Goal: Information Seeking & Learning: Learn about a topic

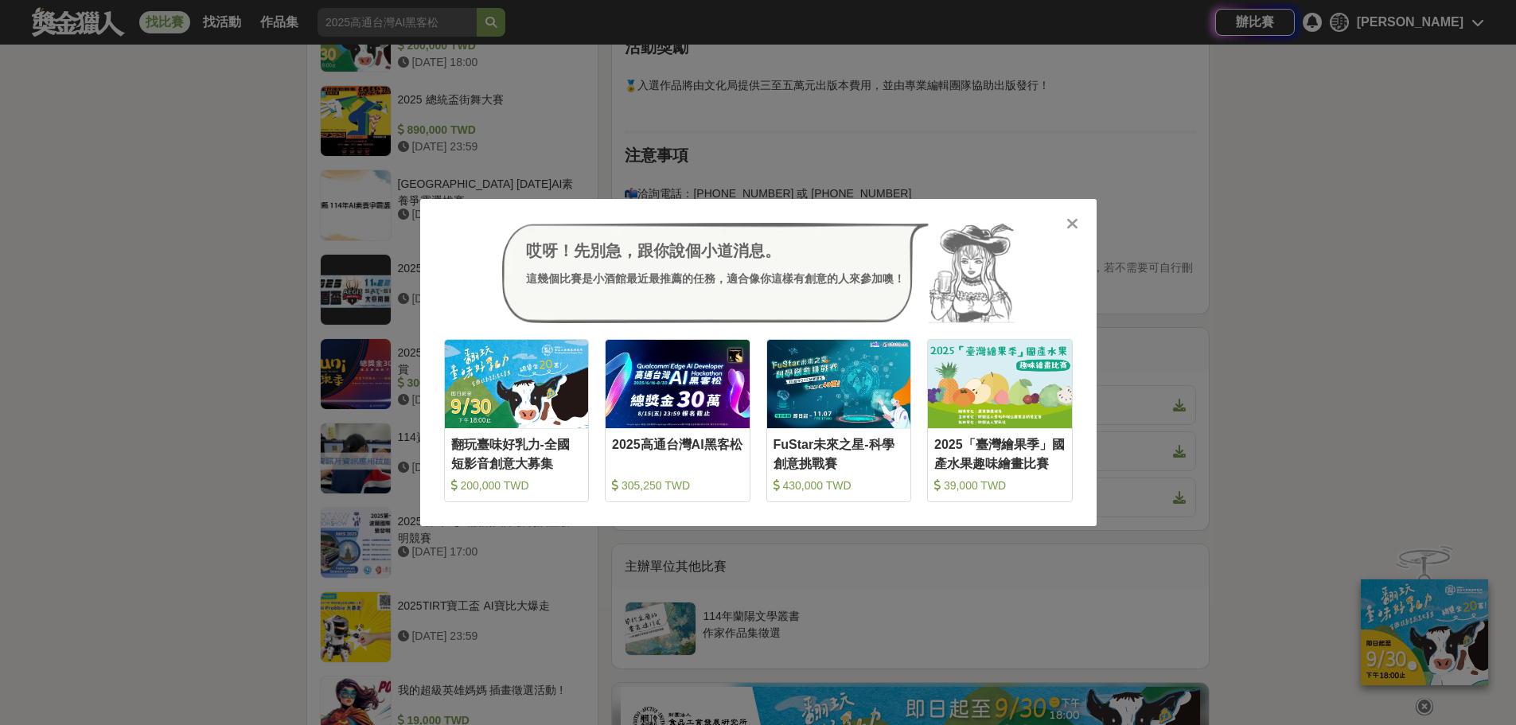
click at [1072, 216] on icon at bounding box center [1073, 224] width 12 height 16
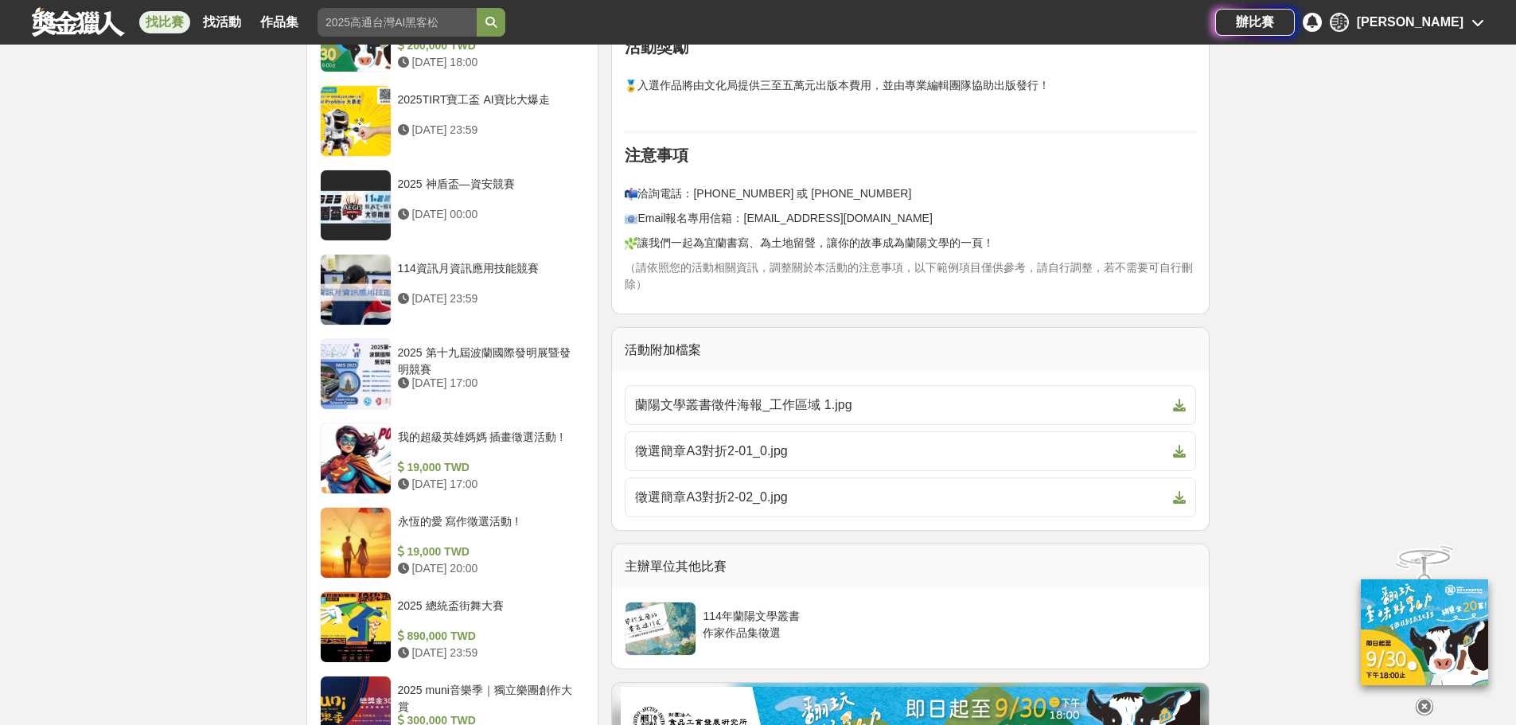
click at [1465, 22] on div "謝 謝祥昇" at bounding box center [1407, 22] width 154 height 19
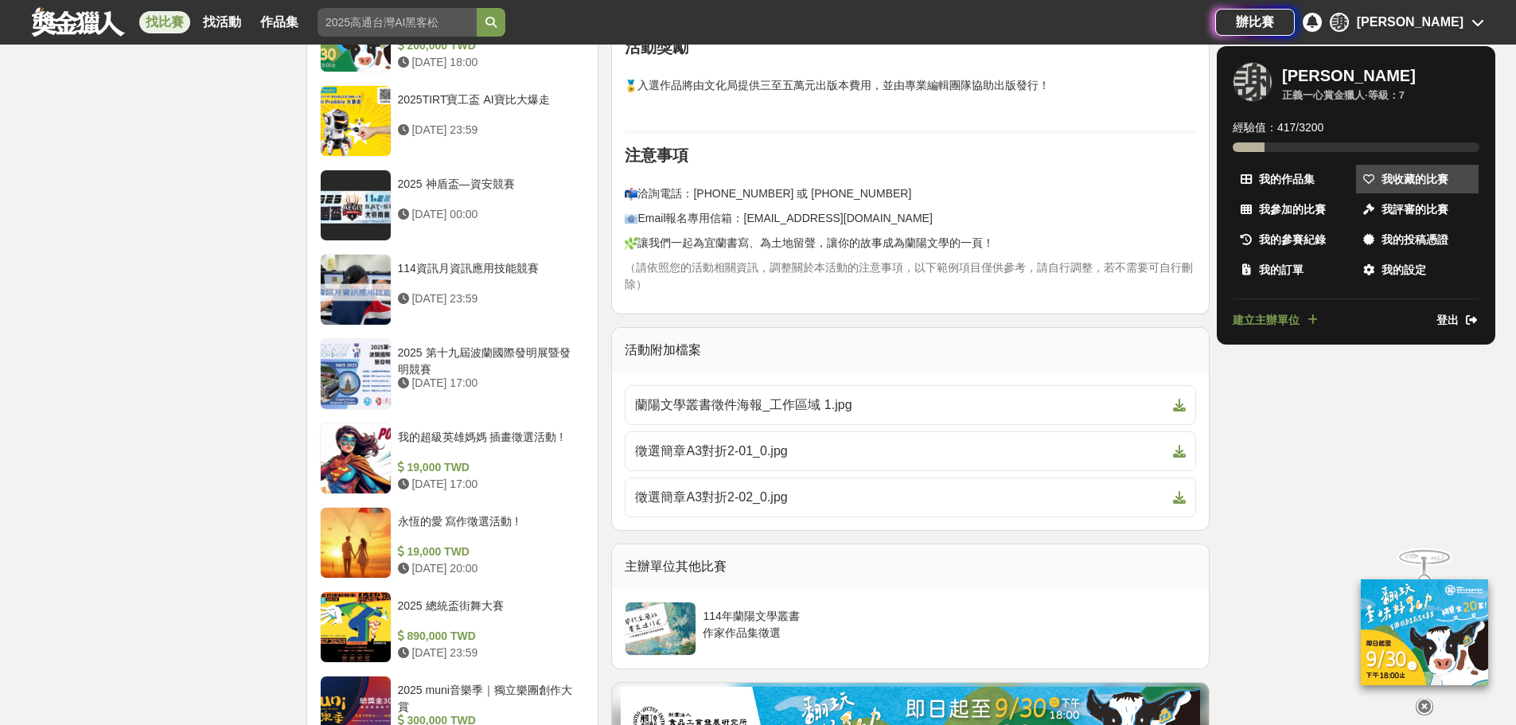
click at [1376, 178] on span at bounding box center [1369, 179] width 16 height 17
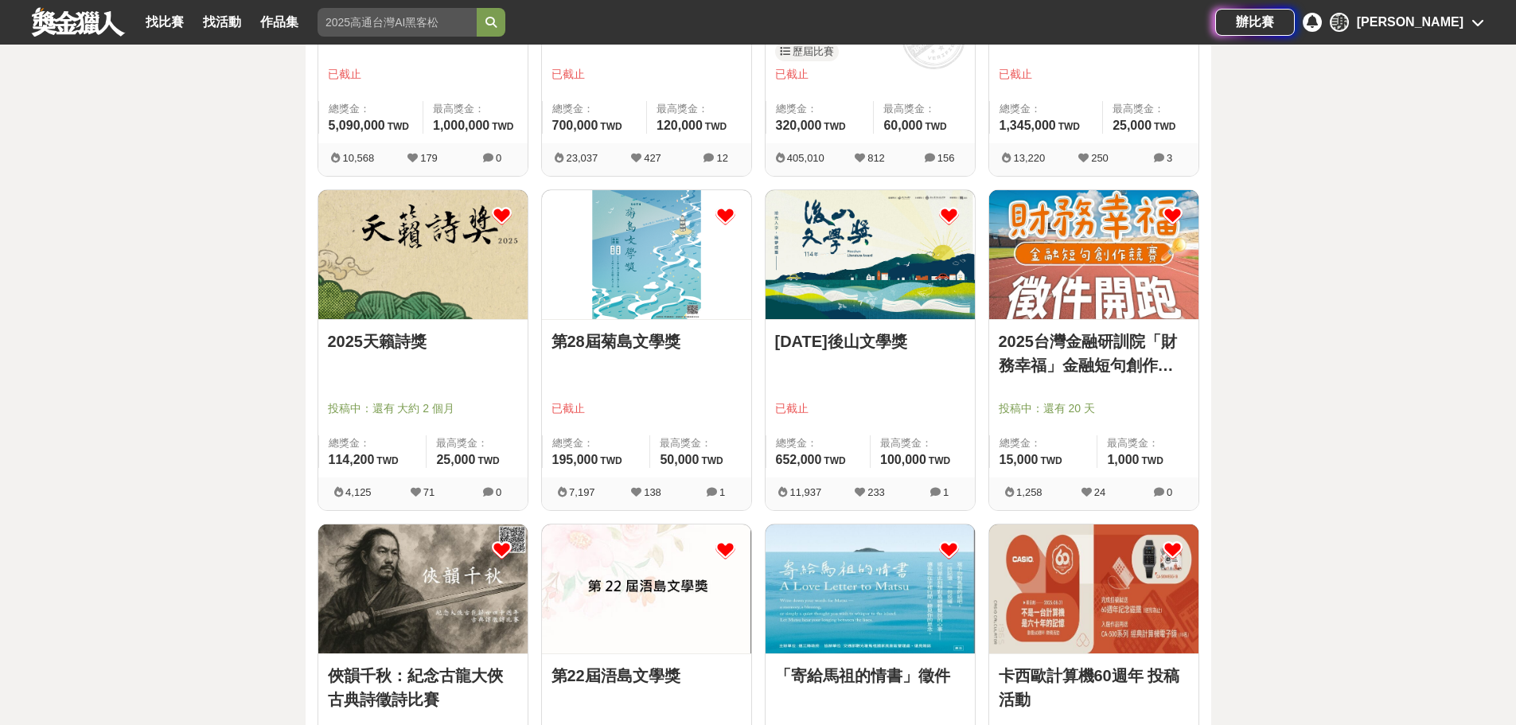
scroll to position [955, 0]
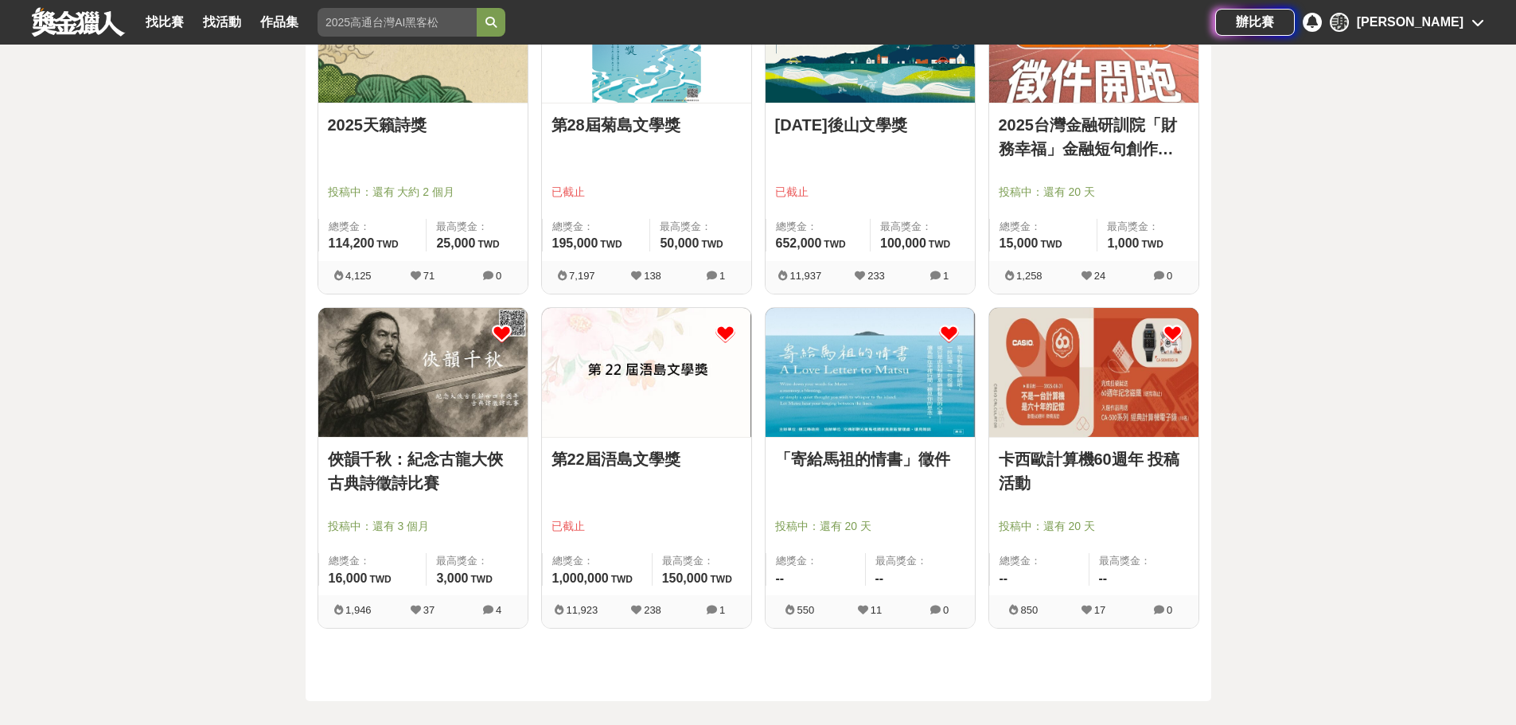
click at [950, 330] on icon at bounding box center [949, 334] width 20 height 20
click at [954, 333] on icon at bounding box center [949, 334] width 20 height 20
click at [951, 334] on icon at bounding box center [949, 334] width 20 height 20
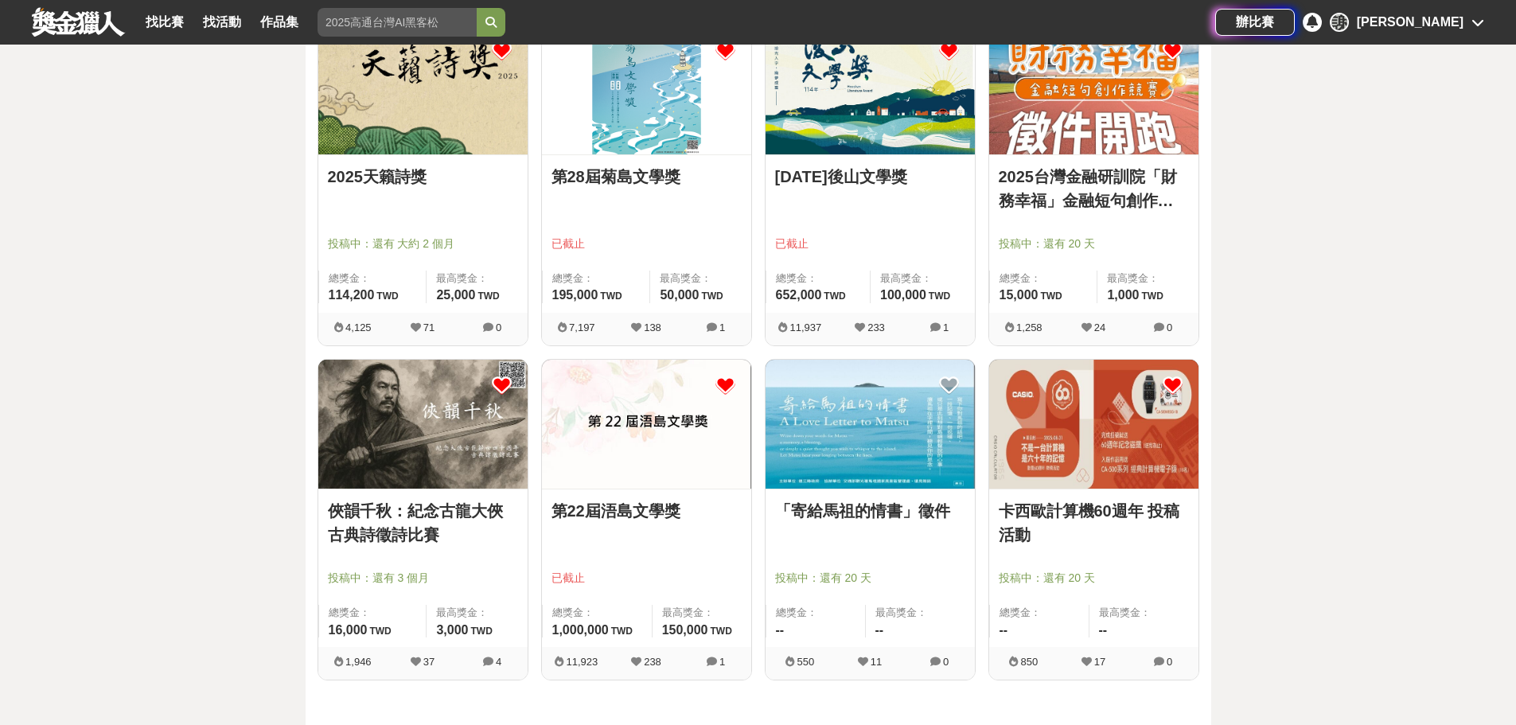
scroll to position [876, 0]
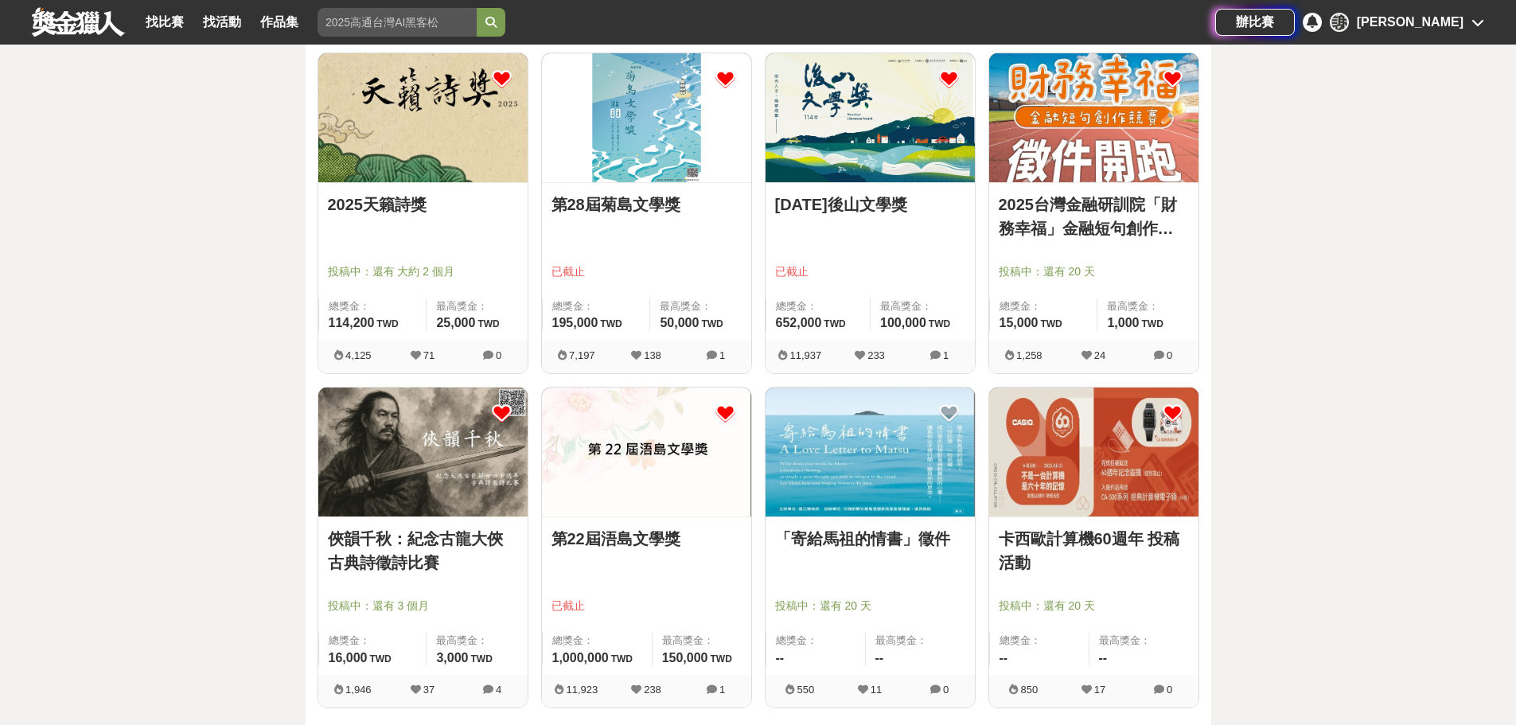
click at [388, 547] on link "俠韻千秋：紀念古龍大俠古典詩徵詩比賽" at bounding box center [423, 551] width 190 height 48
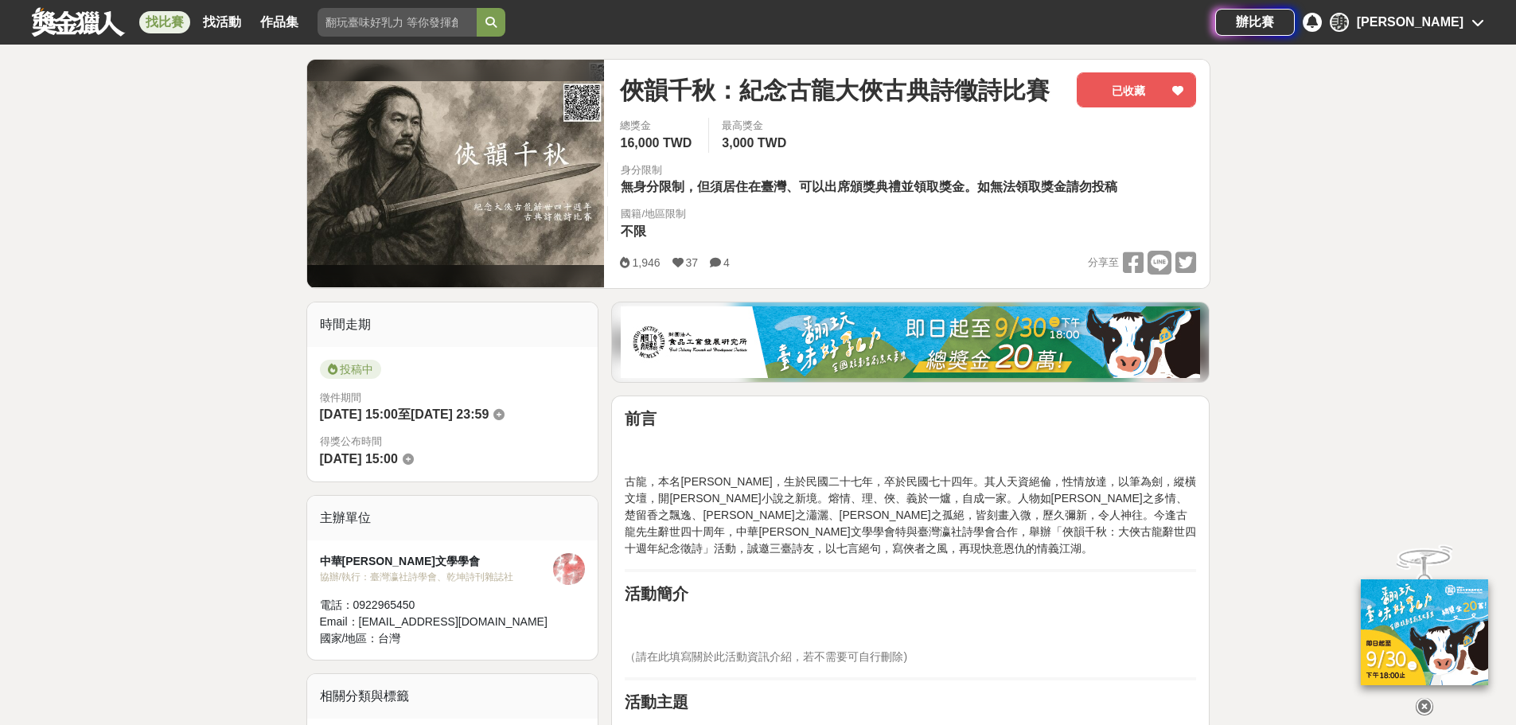
scroll to position [159, 0]
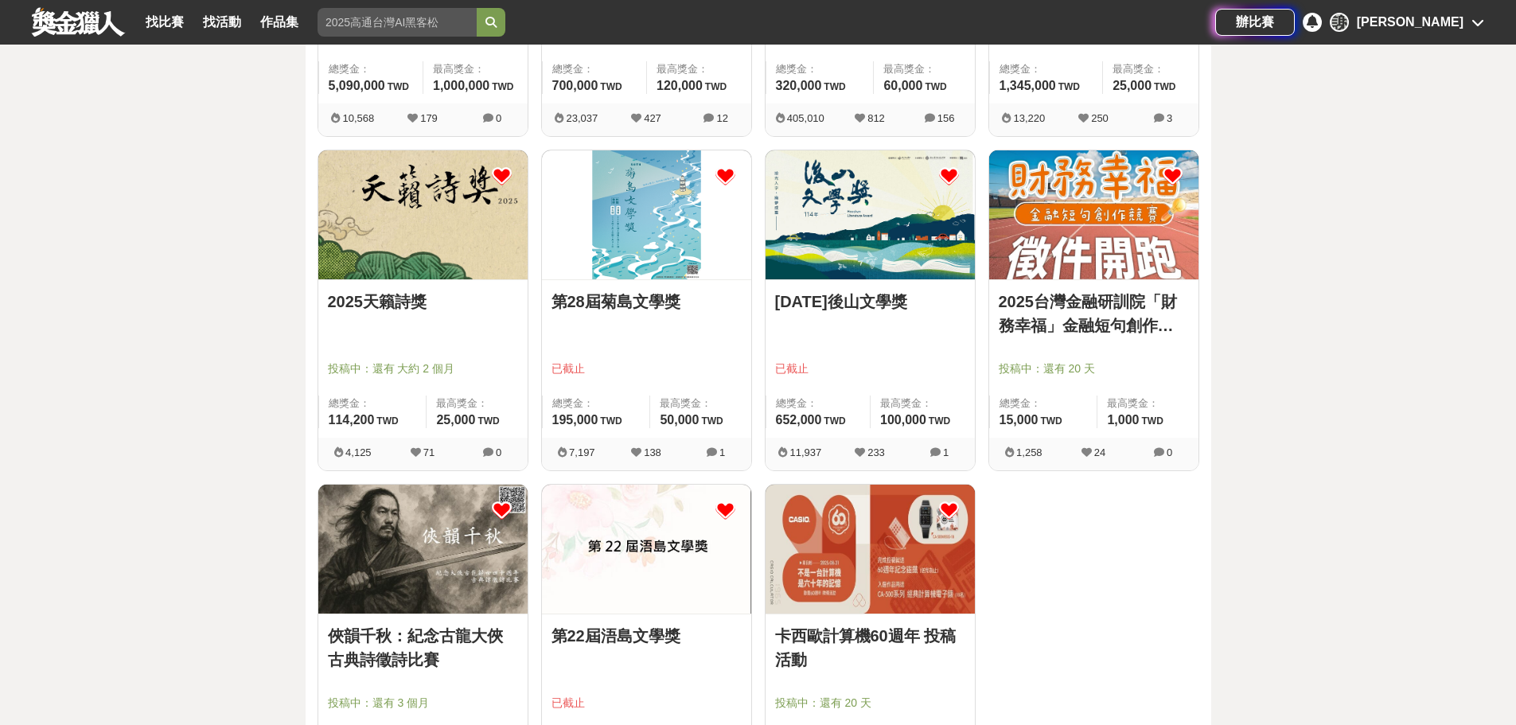
scroll to position [876, 0]
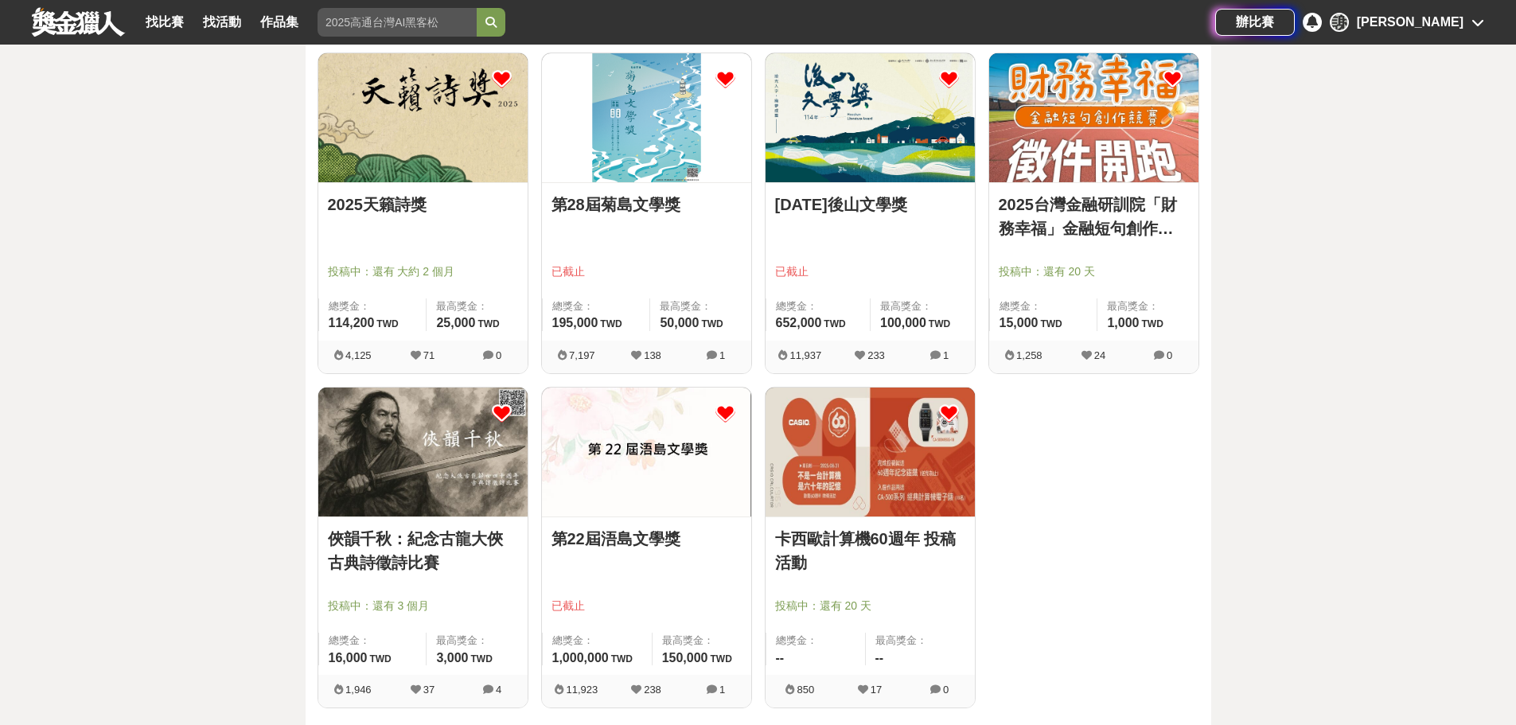
click at [387, 196] on link "2025天籟詩獎" at bounding box center [423, 205] width 190 height 24
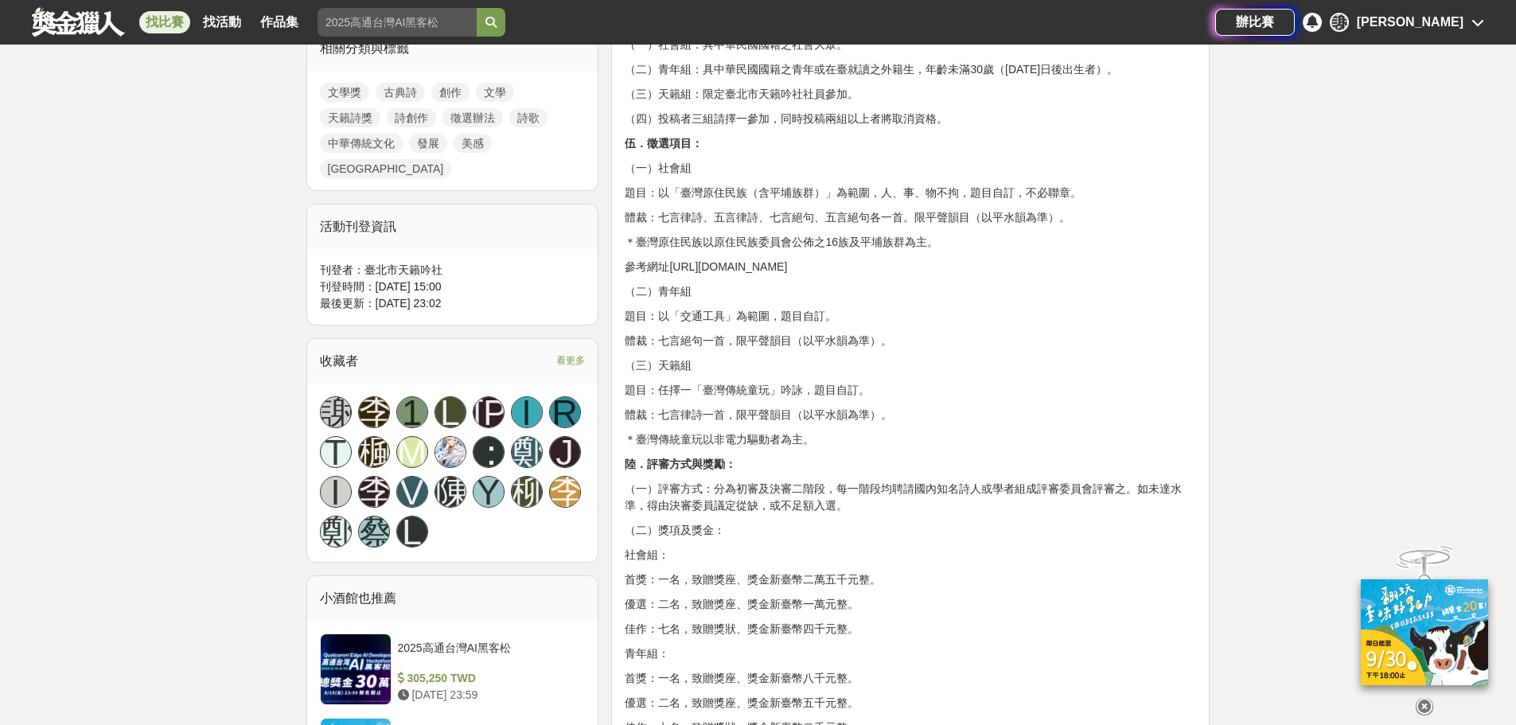
scroll to position [796, 0]
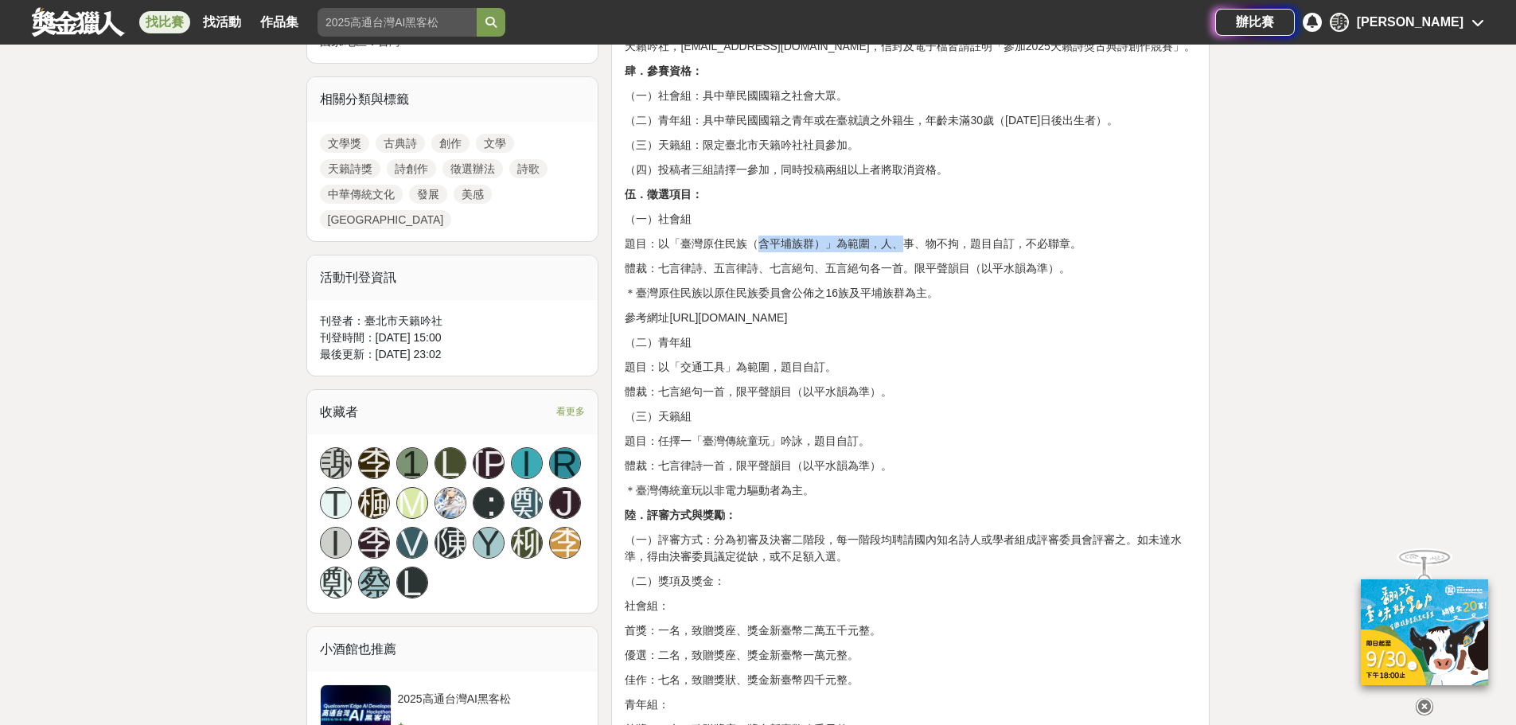
drag, startPoint x: 702, startPoint y: 277, endPoint x: 849, endPoint y: 277, distance: 147.3
click at [849, 252] on p "題目：以「臺灣原住民族（含平埔族群）」為範圍，人、事、物不拘，題目自訂，不必聯章。" at bounding box center [911, 244] width 572 height 17
click at [700, 252] on p "題目：以「臺灣原住民族（含平埔族群）」為範圍，人、事、物不拘，題目自訂，不必聯章。" at bounding box center [911, 244] width 572 height 17
drag, startPoint x: 695, startPoint y: 280, endPoint x: 1103, endPoint y: 293, distance: 408.5
click at [1103, 293] on div "2025天籟詩獎 古典詩創作競賽徵選辦法 壹．主旨： 藉由古典詩歌創作競賽的方式以提倡古典詩，以促進中華傳統文化之發展，顯揚古典詩之美感。 貳．主辦單位： 臺…" at bounding box center [911, 574] width 572 height 1434
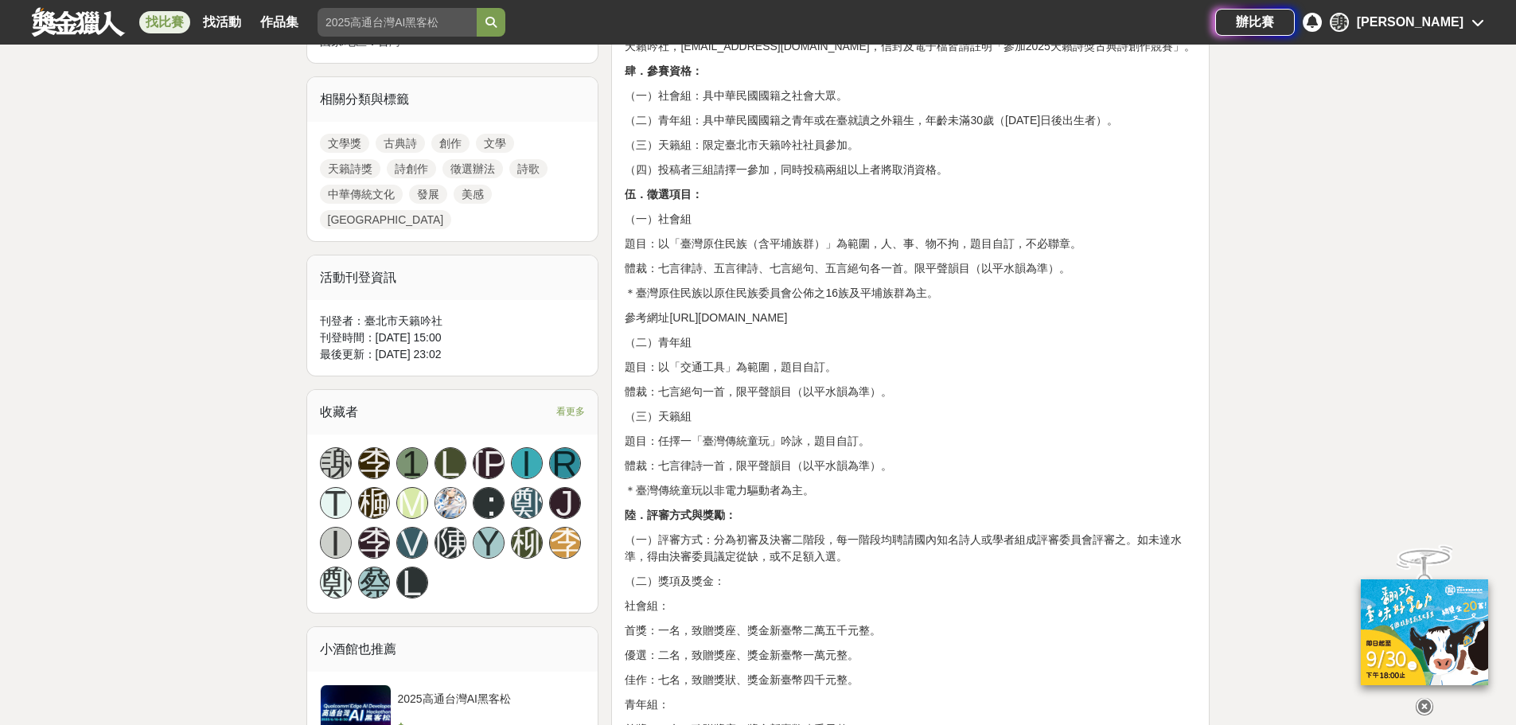
click at [1078, 341] on div "2025天籟詩獎 古典詩創作競賽徵選辦法 壹．主旨： 藉由古典詩歌創作競賽的方式以提倡古典詩，以促進中華傳統文化之發展，顯揚古典詩之美感。 貳．主辦單位： 臺…" at bounding box center [911, 574] width 572 height 1434
drag, startPoint x: 671, startPoint y: 302, endPoint x: 1094, endPoint y: 311, distance: 423.5
click at [1094, 277] on p "體裁：七言律詩、五言律詩、七言絕句、五言絕句各一首。限平聲韻目（以平水韻為準）。" at bounding box center [911, 268] width 572 height 17
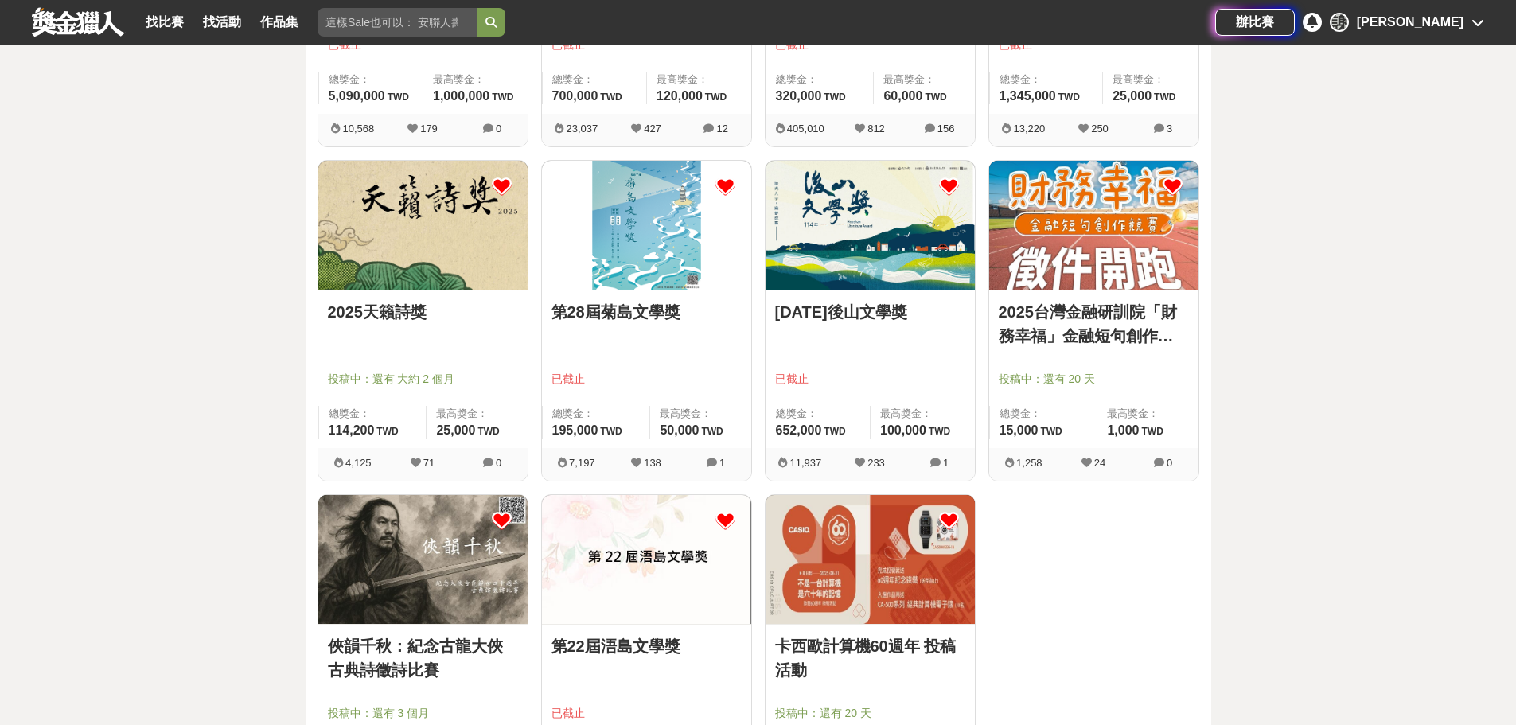
scroll to position [796, 0]
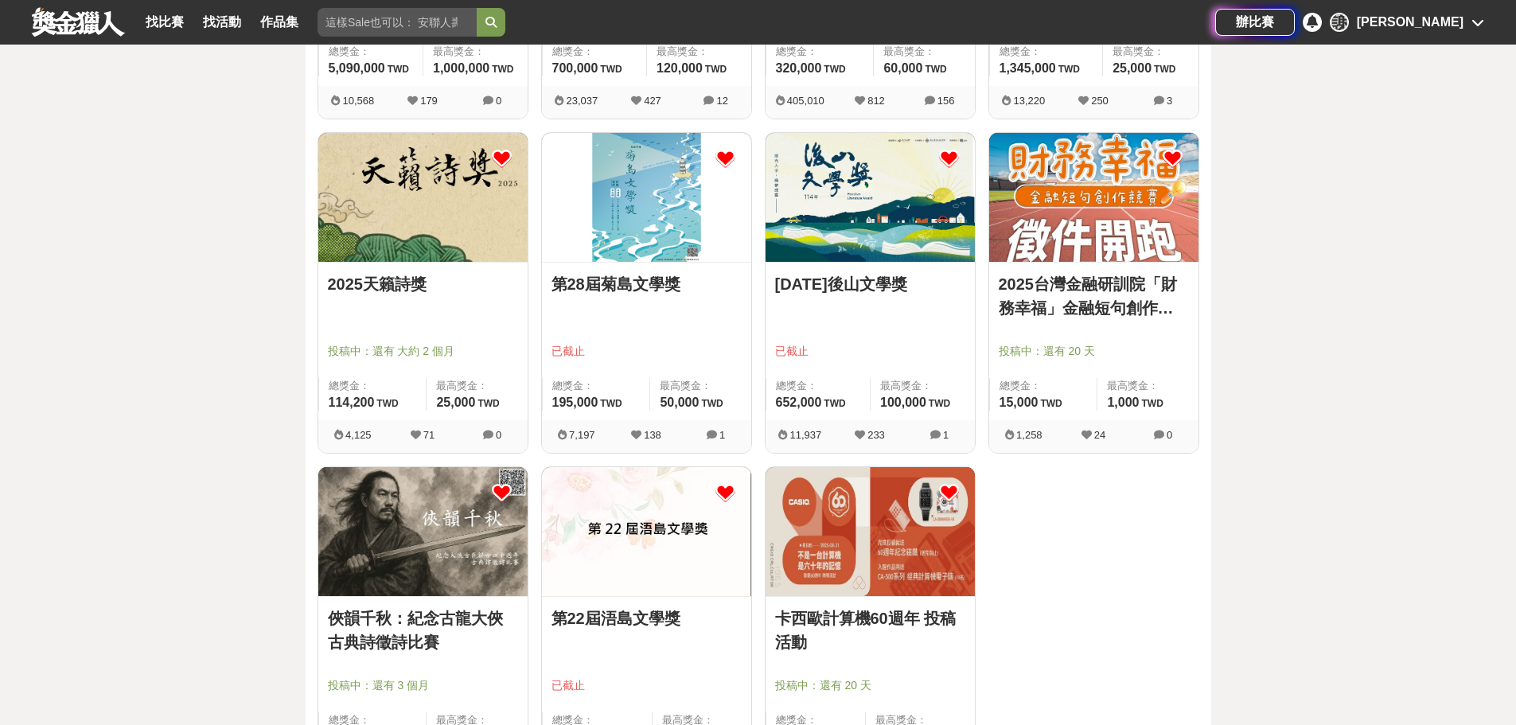
click at [1073, 306] on link "2025台灣金融研訓院「財務幸福」金融短句創作競賽" at bounding box center [1094, 296] width 190 height 48
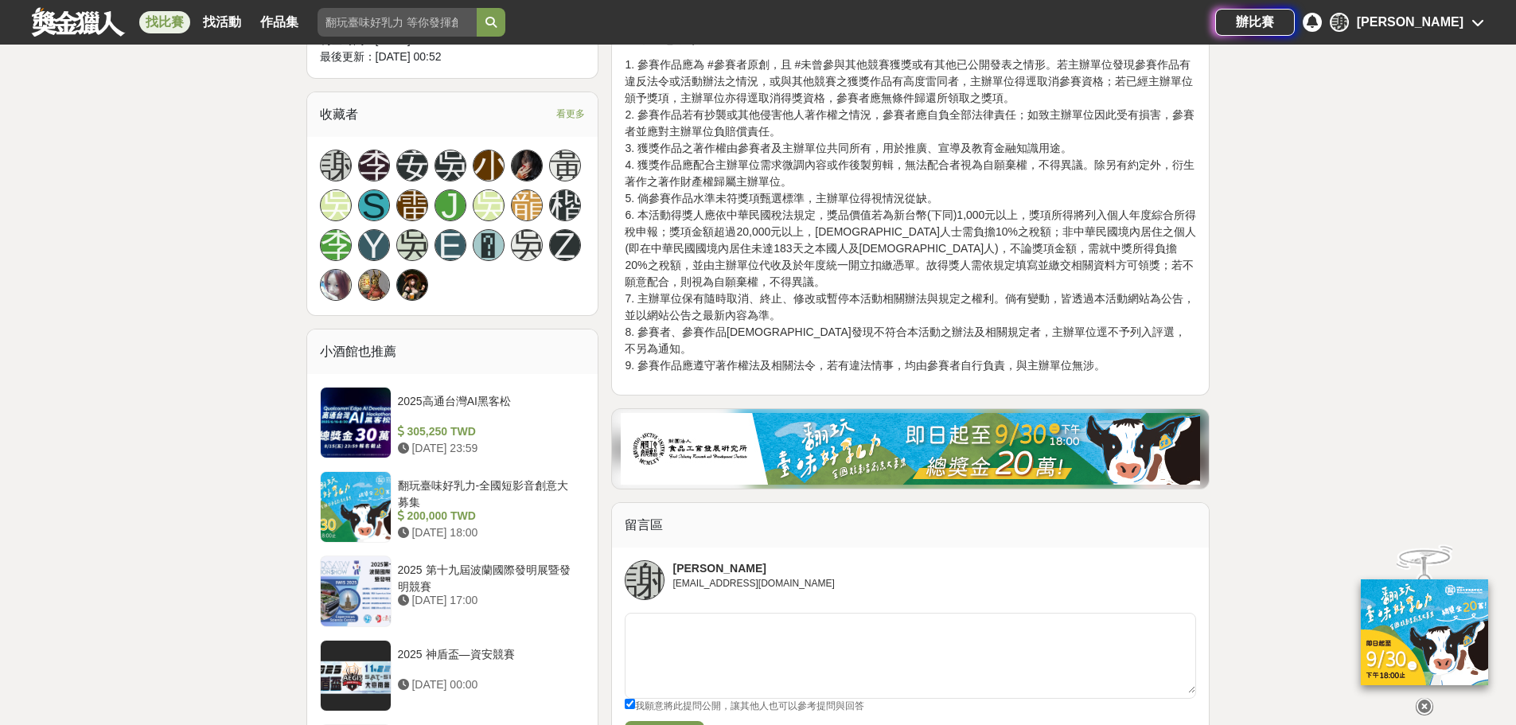
scroll to position [1194, 0]
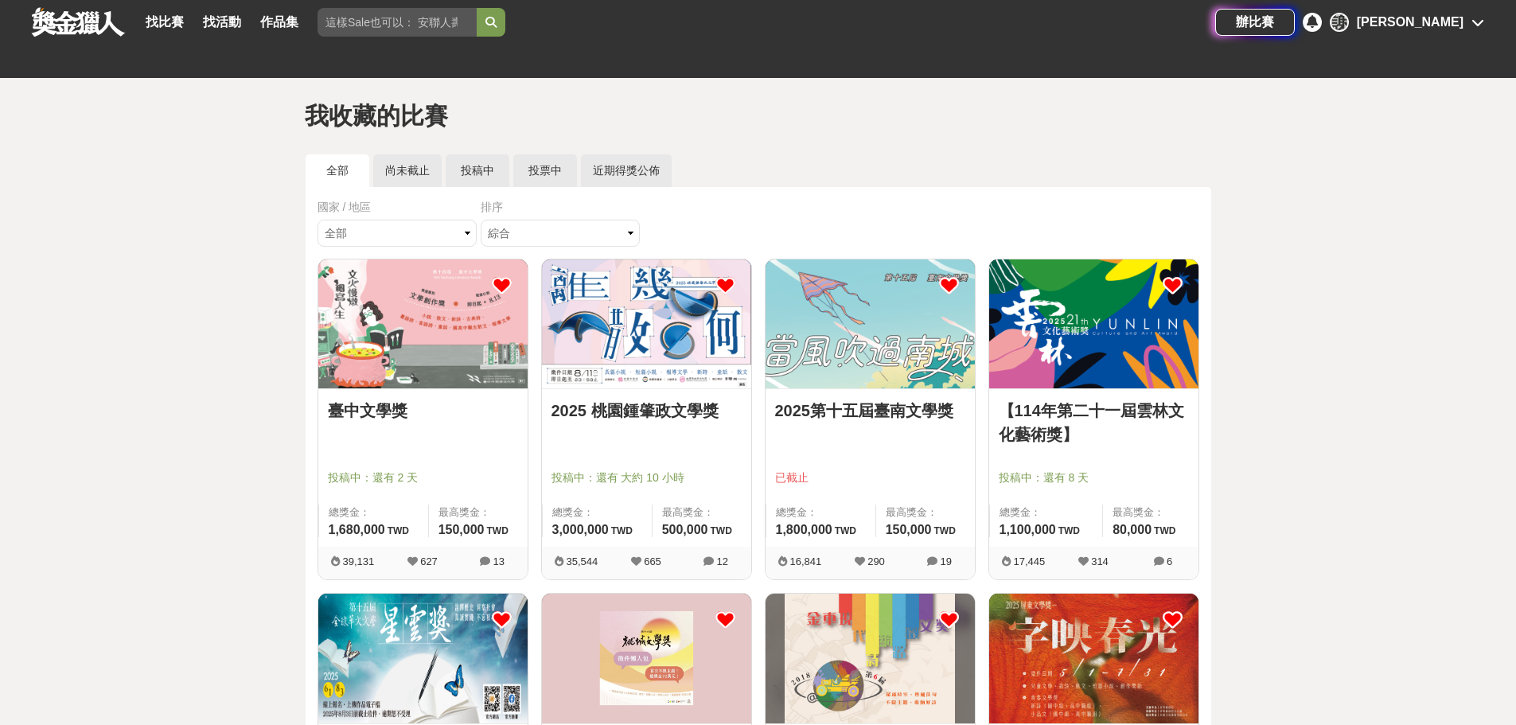
scroll to position [478, 0]
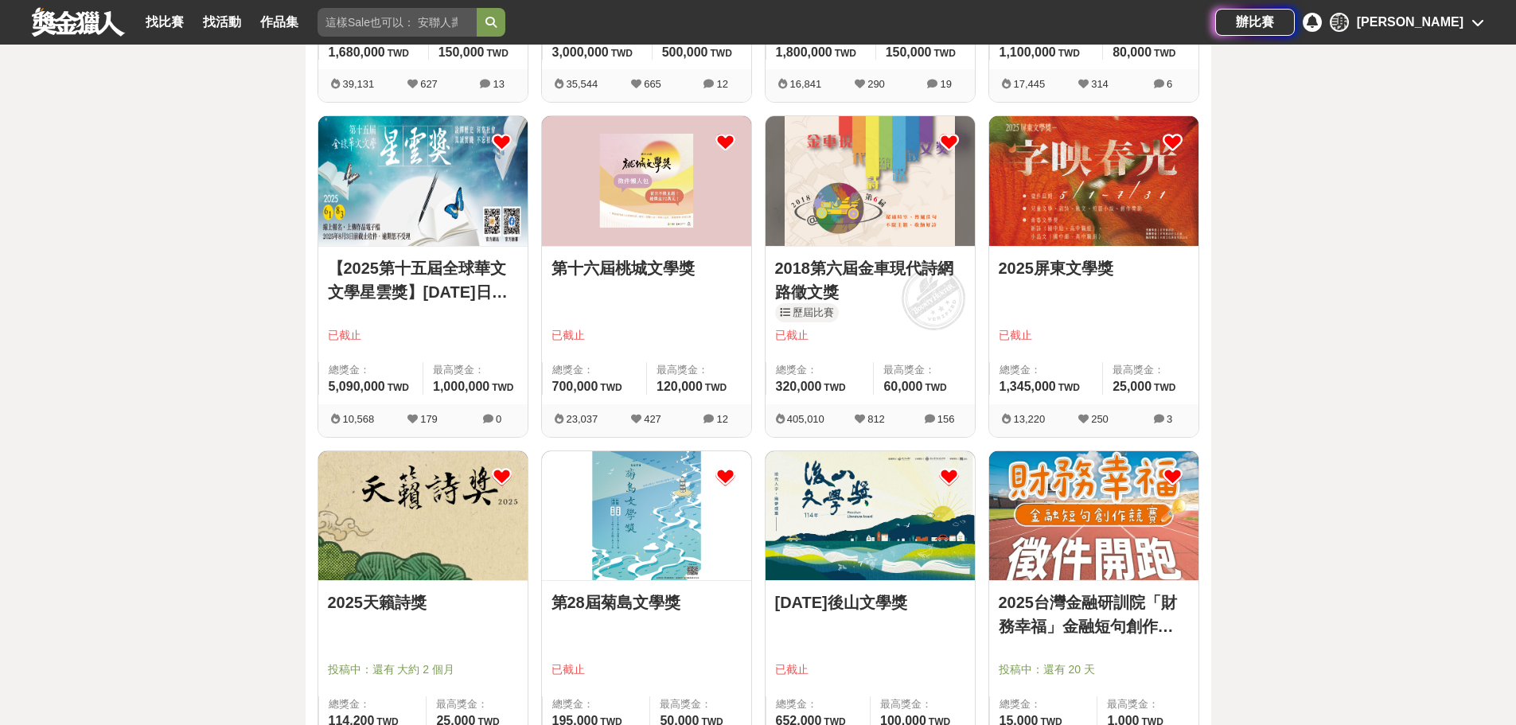
click at [1168, 474] on icon at bounding box center [1173, 477] width 20 height 20
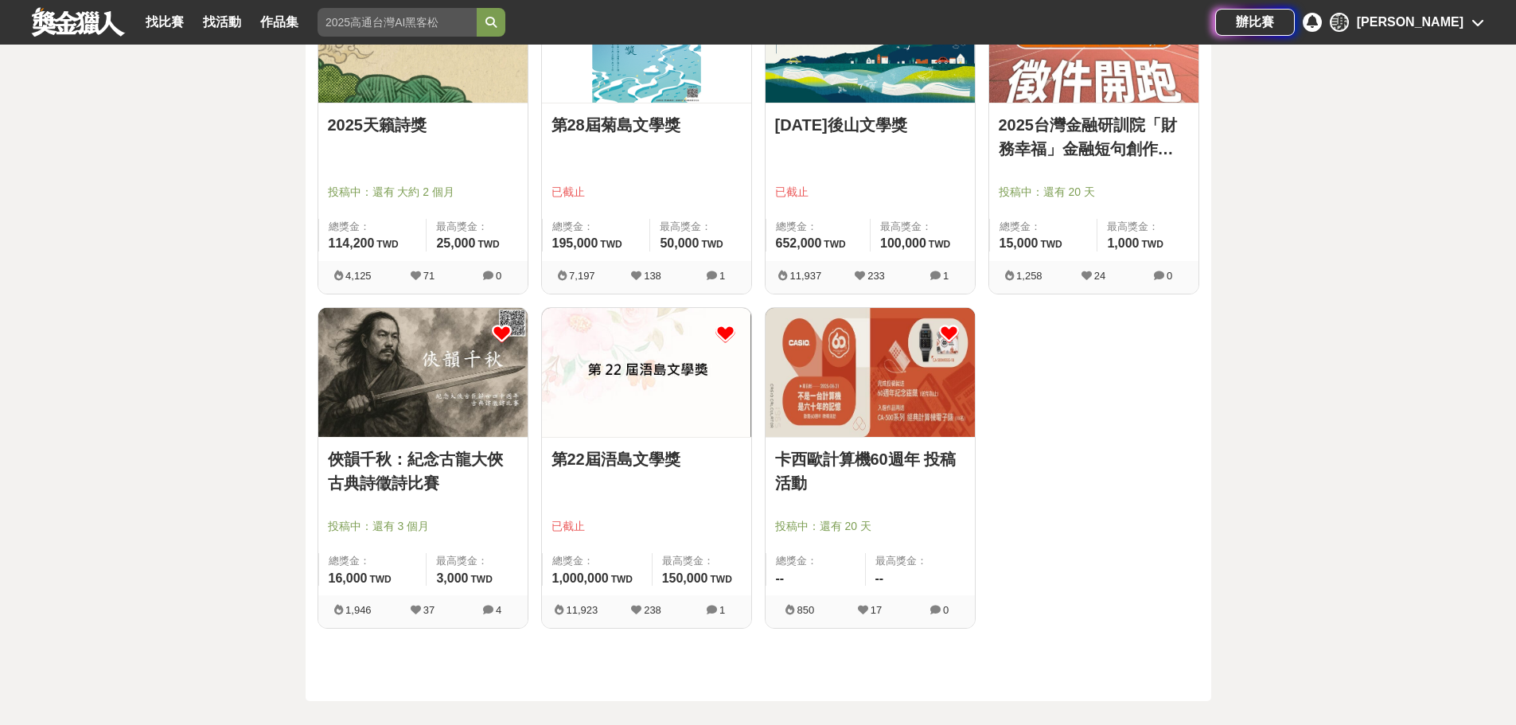
scroll to position [1035, 0]
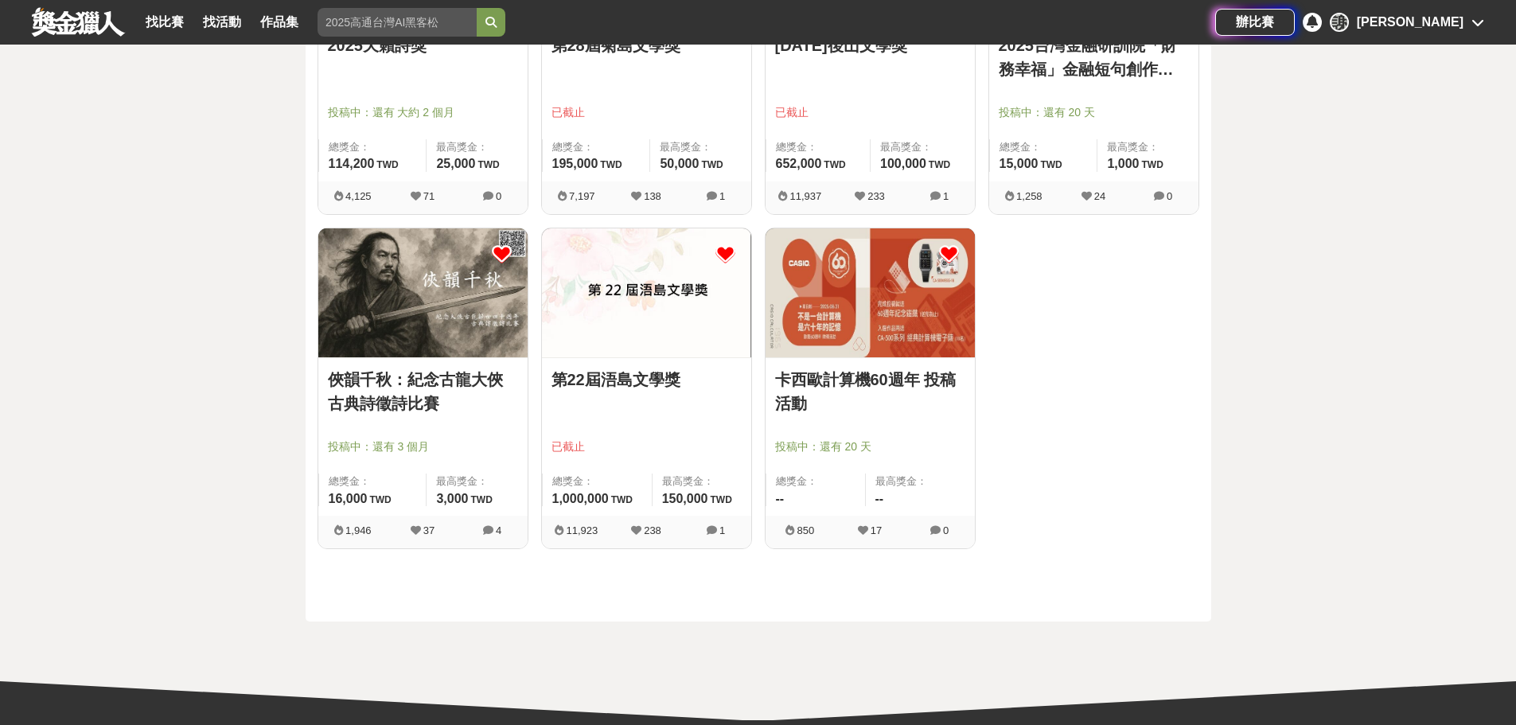
click at [404, 404] on link "俠韻千秋：紀念古龍大俠古典詩徵詩比賽" at bounding box center [423, 392] width 190 height 48
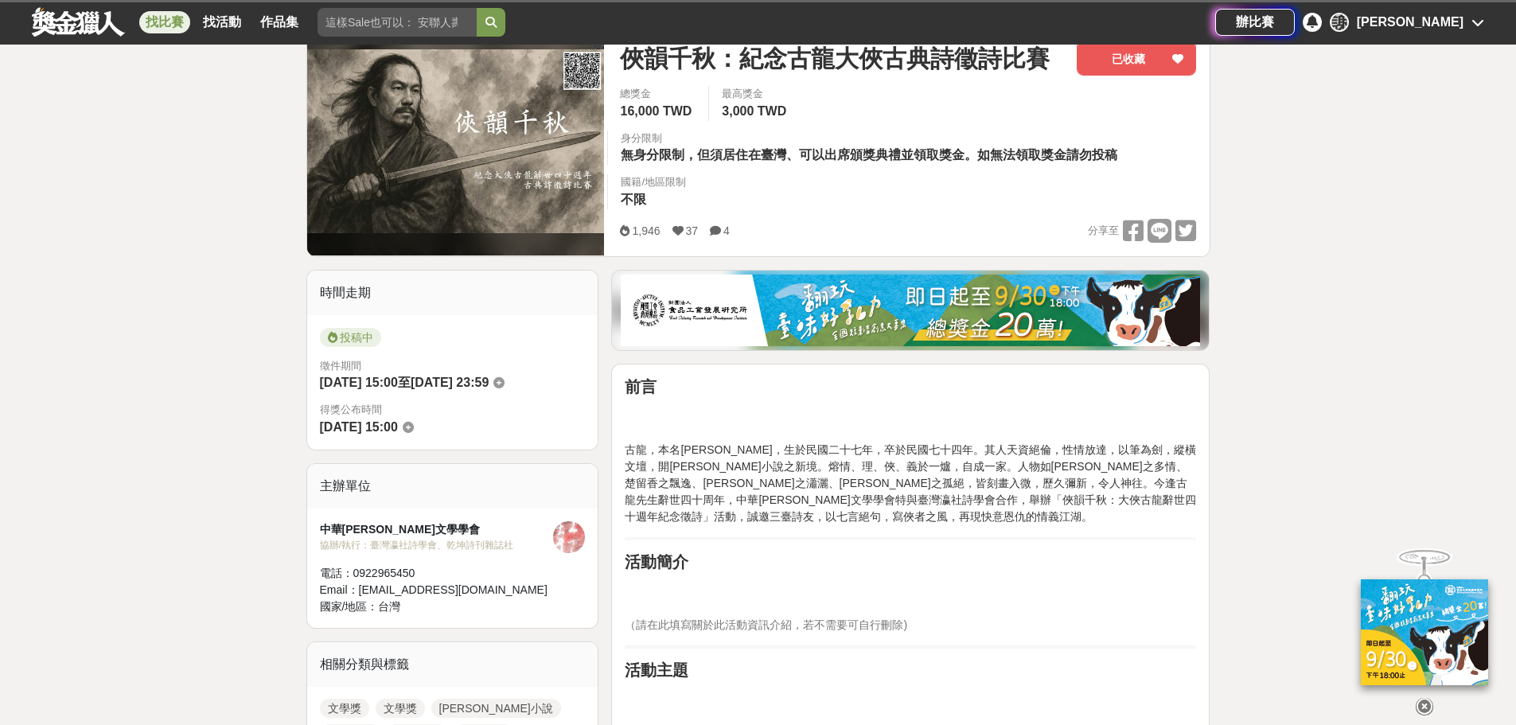
scroll to position [318, 0]
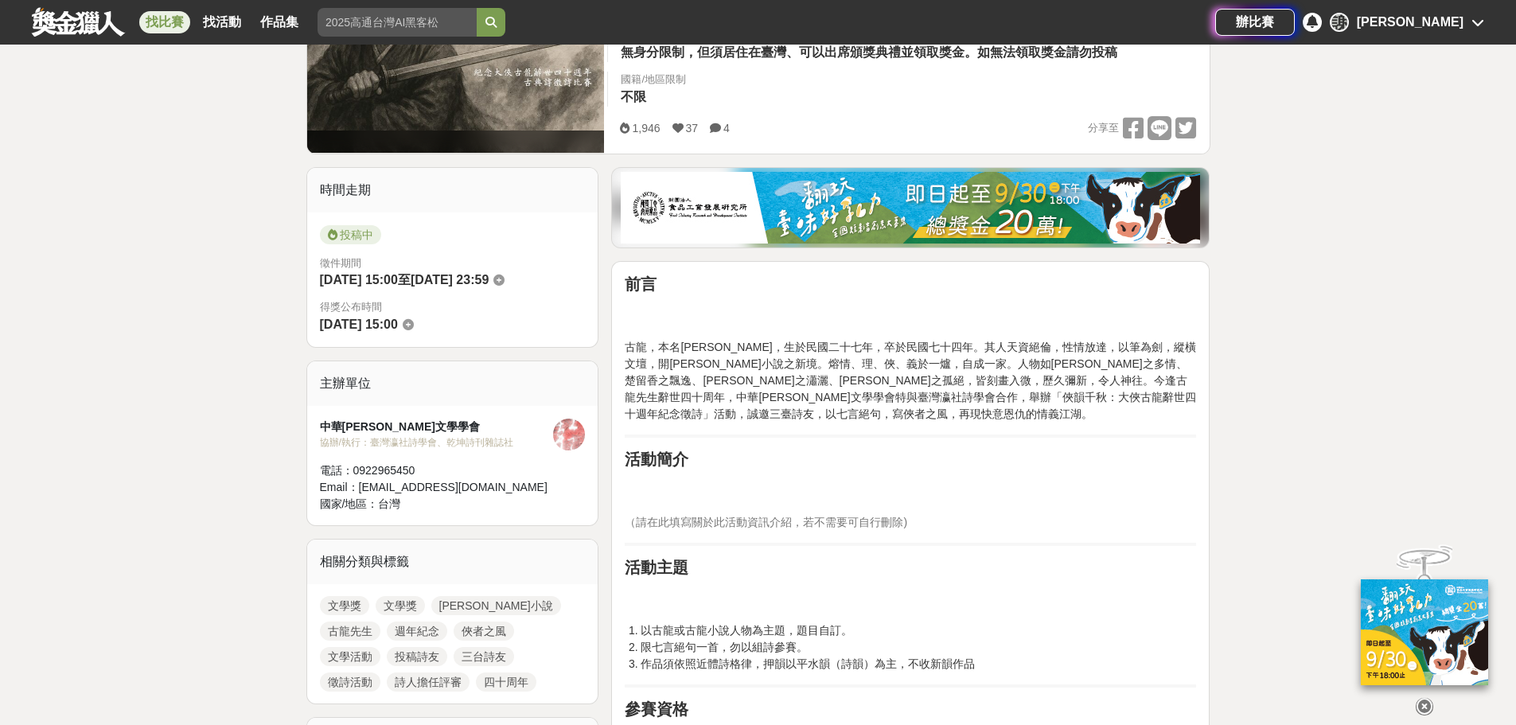
click at [798, 522] on span "（請在此填寫關於此活動資訊介紹，若不需要可自行刪除)" at bounding box center [766, 522] width 283 height 13
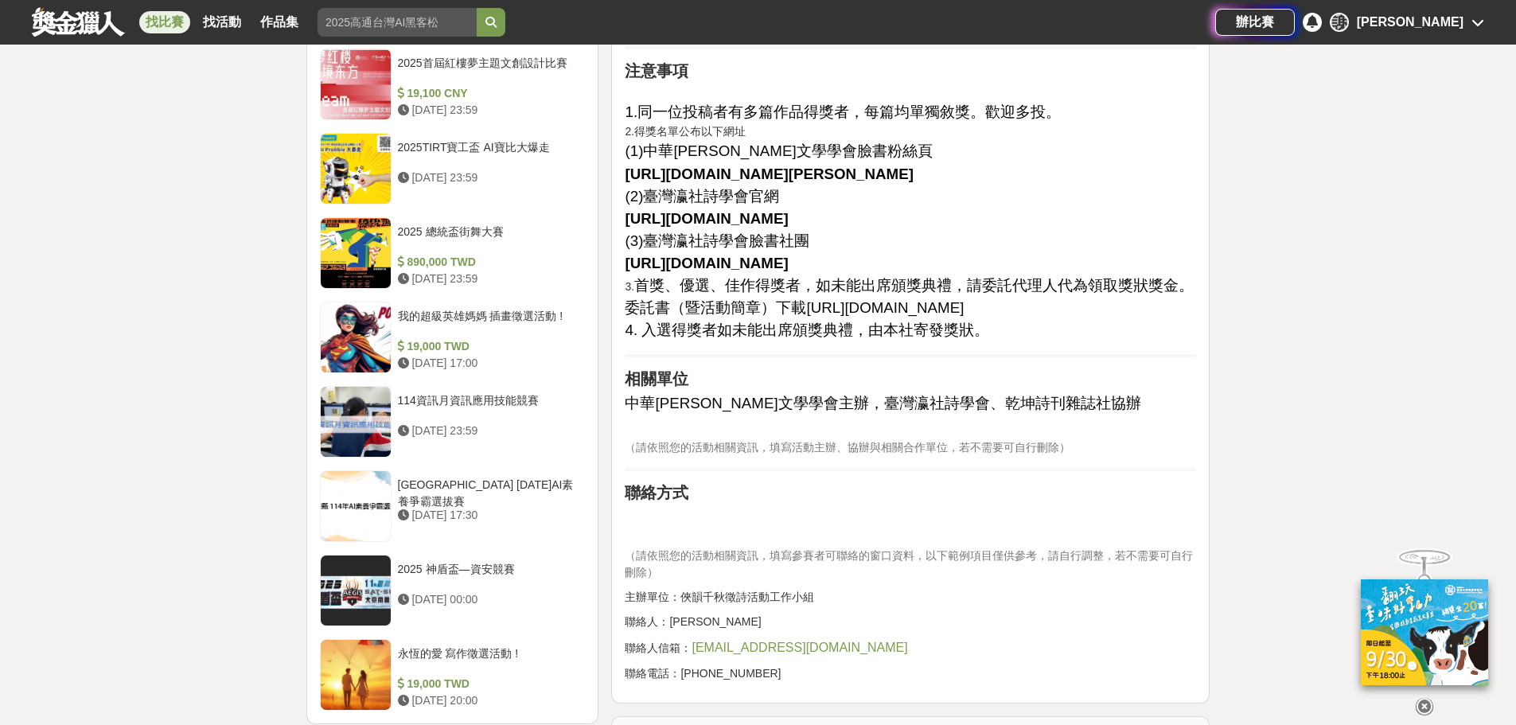
scroll to position [2070, 0]
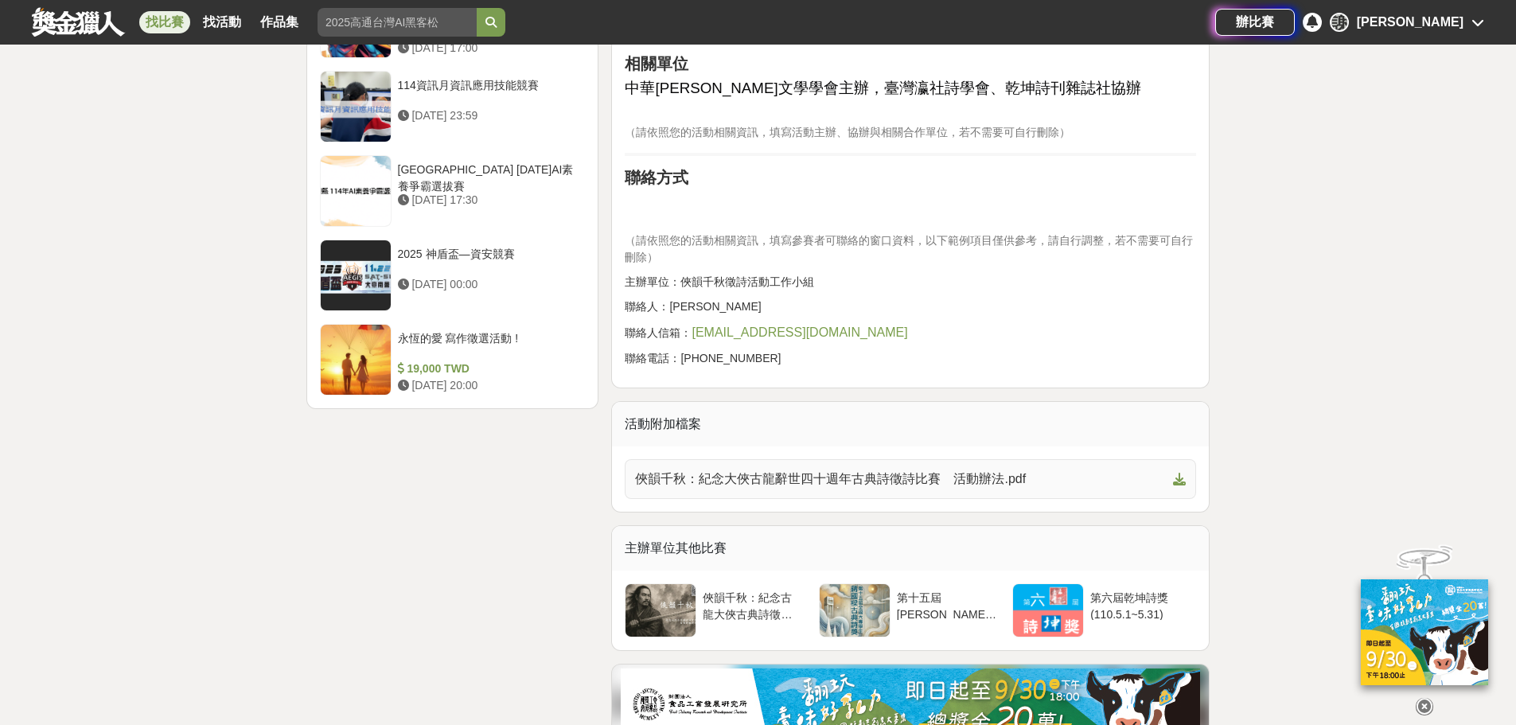
click at [863, 489] on span "俠韻千秋：紀念大俠古龍辭世四十週年古典詩徵詩比賽　活動辦法.pdf" at bounding box center [901, 479] width 532 height 19
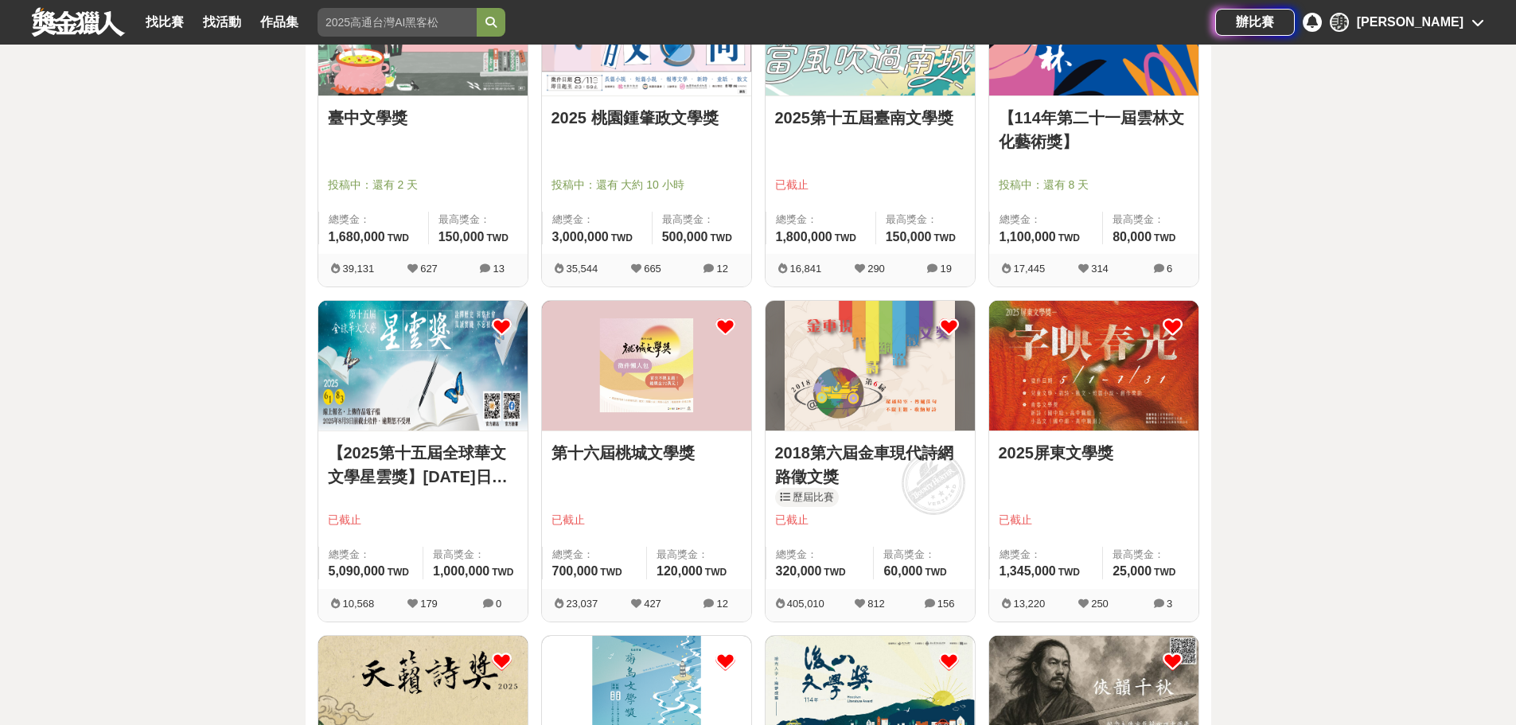
scroll to position [398, 0]
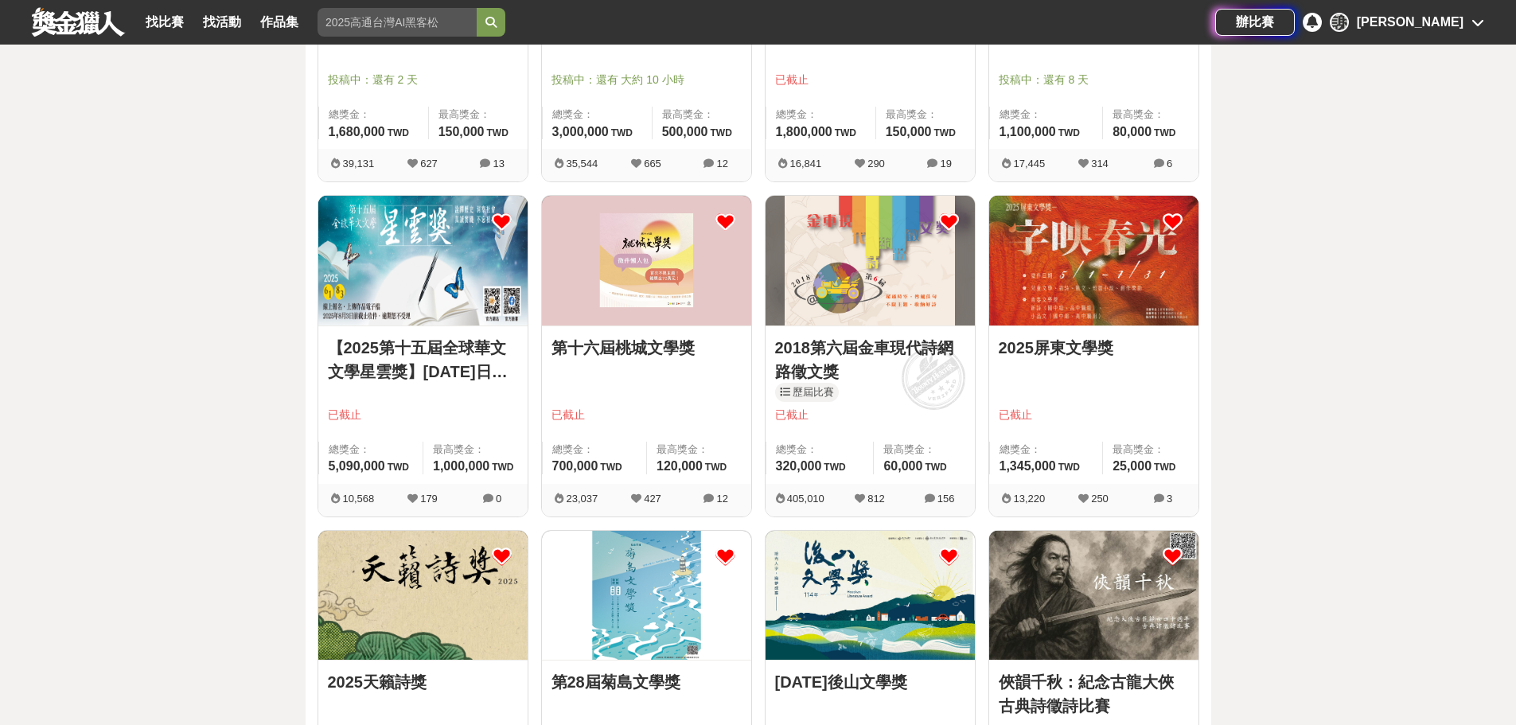
click at [729, 220] on icon at bounding box center [726, 222] width 20 height 20
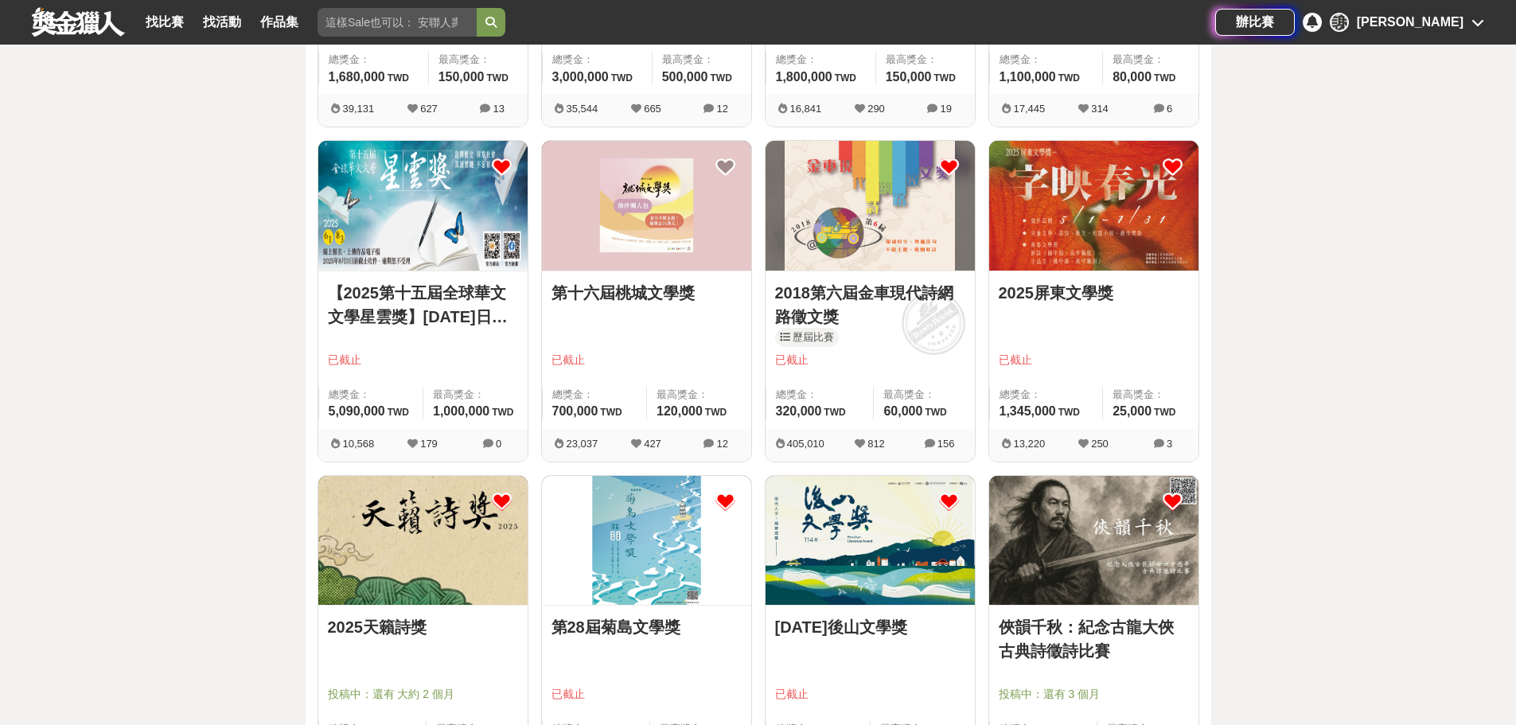
scroll to position [557, 0]
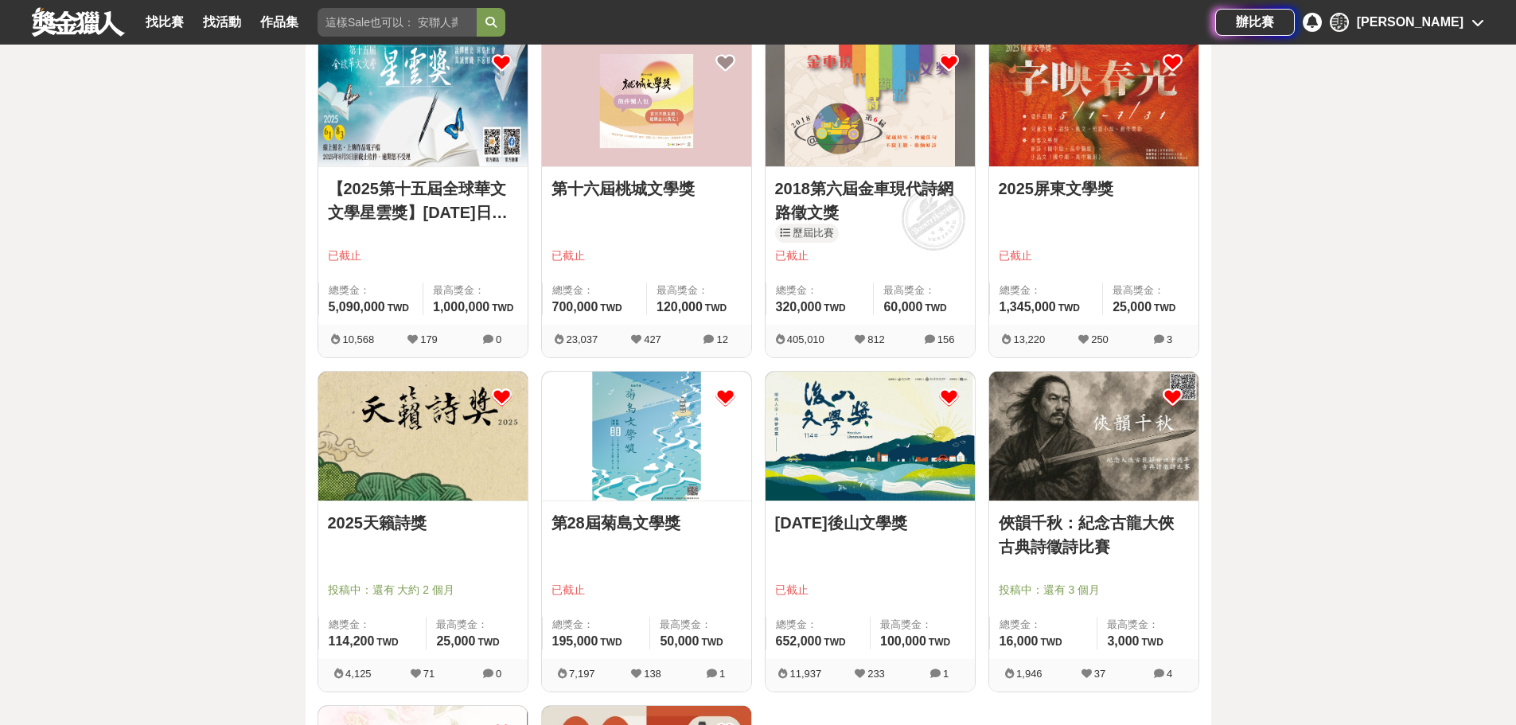
click at [722, 391] on icon at bounding box center [726, 398] width 20 height 20
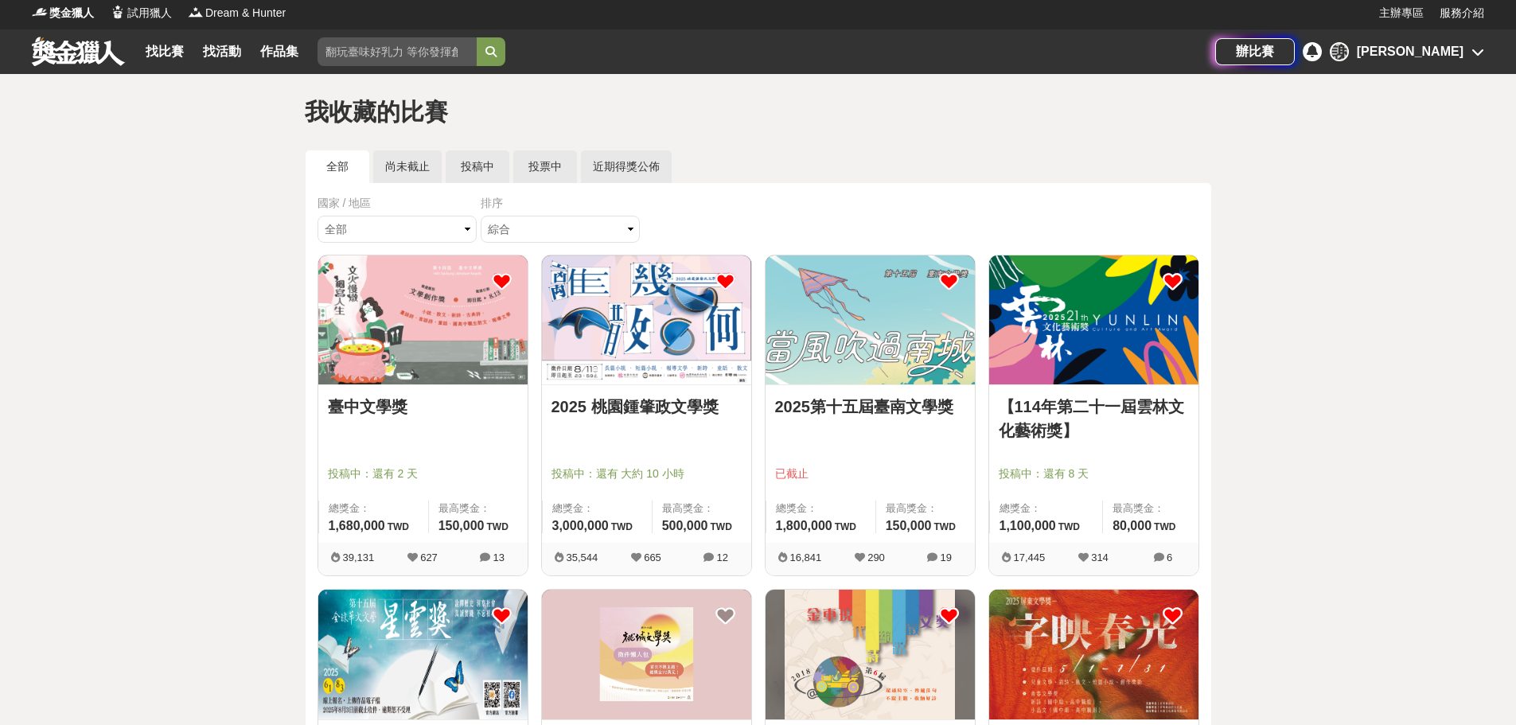
scroll to position [0, 0]
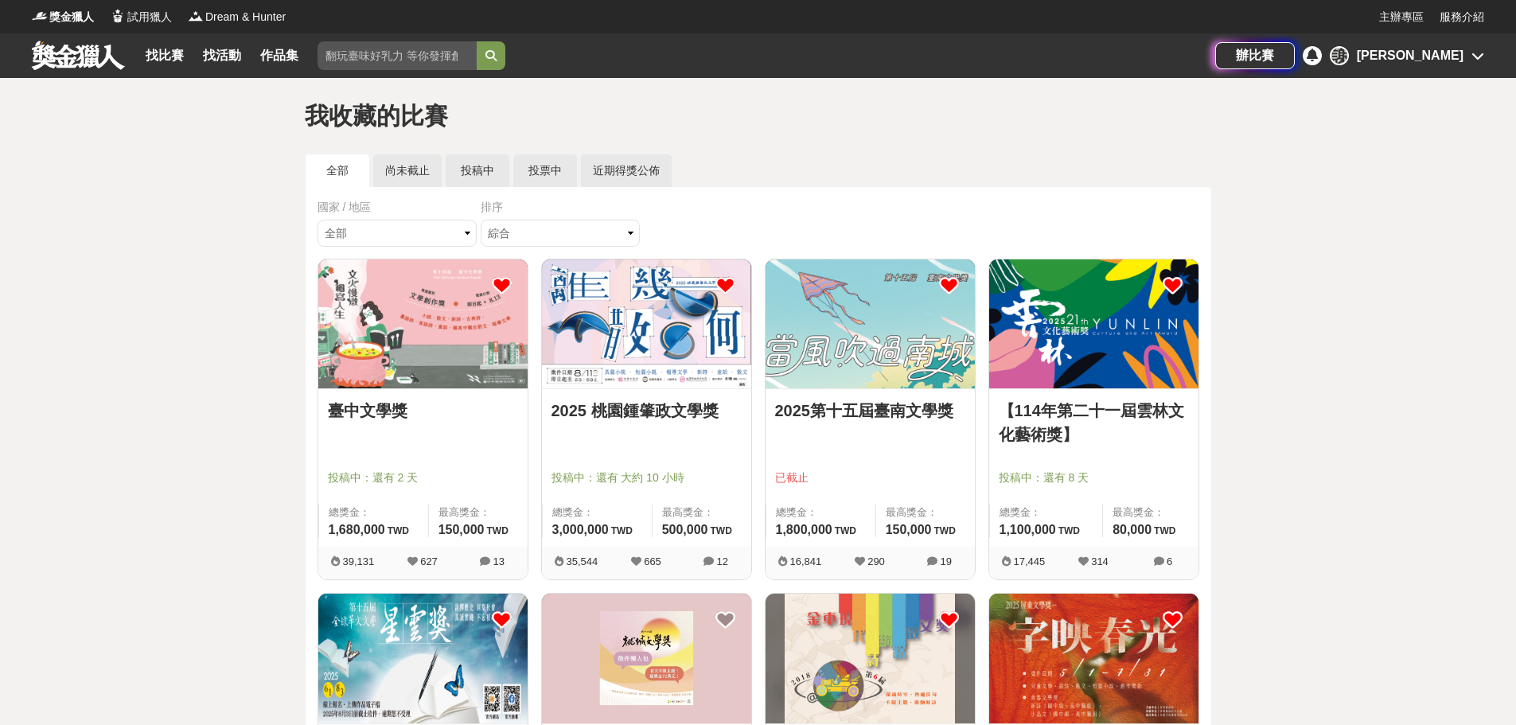
click at [722, 287] on icon at bounding box center [726, 285] width 20 height 20
click at [949, 286] on icon at bounding box center [949, 285] width 20 height 20
click at [1445, 60] on div "[PERSON_NAME]" at bounding box center [1410, 55] width 107 height 19
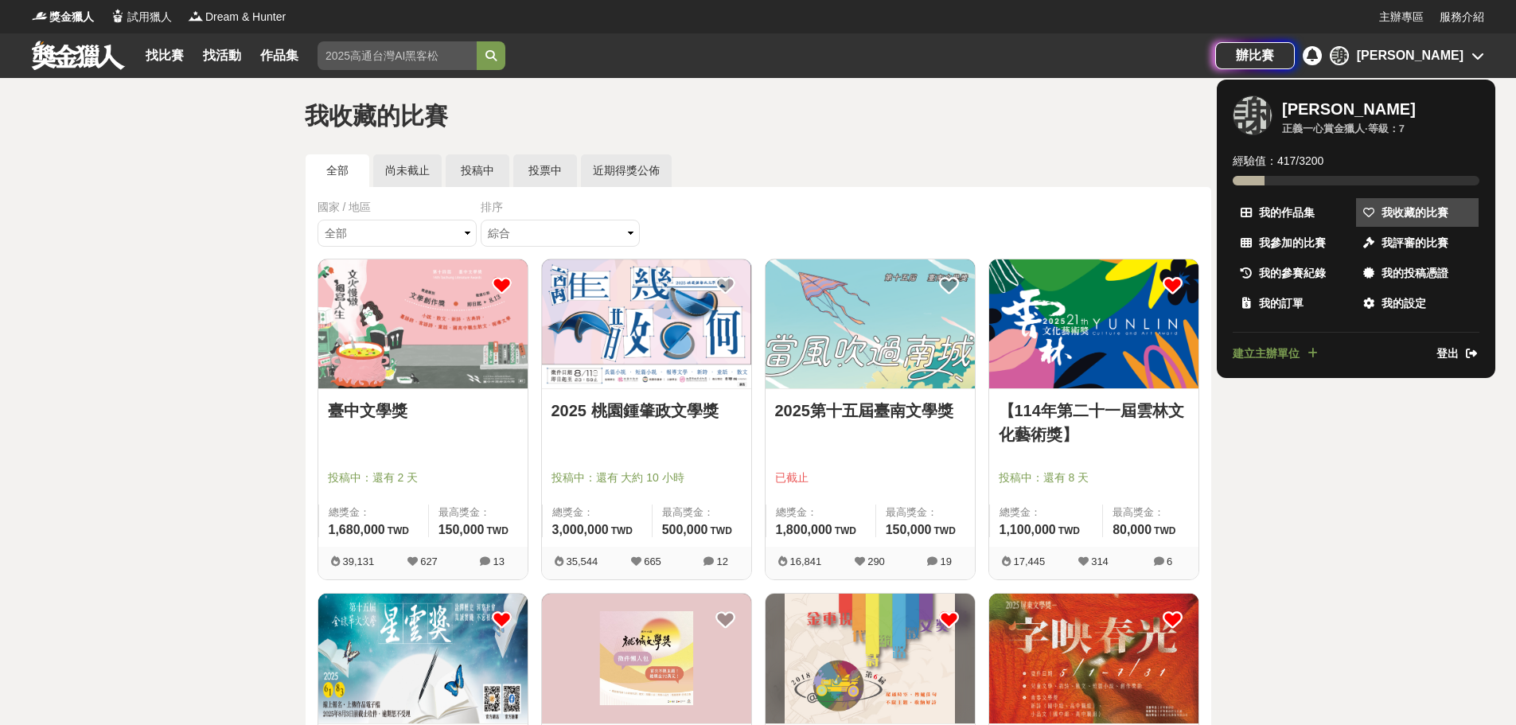
click at [1429, 206] on span "我收藏的比賽" at bounding box center [1415, 213] width 67 height 17
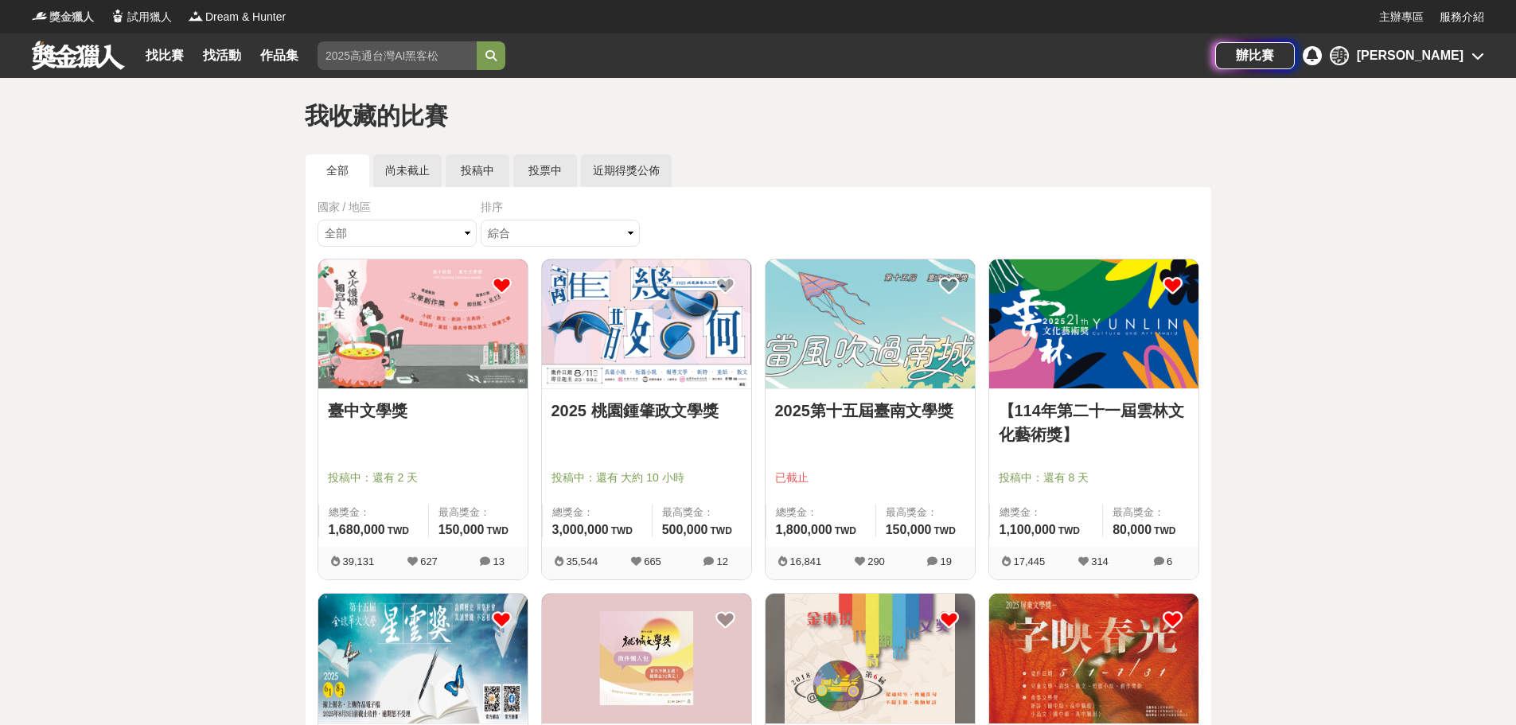
click at [75, 15] on span "獎金獵人" at bounding box center [71, 17] width 45 height 17
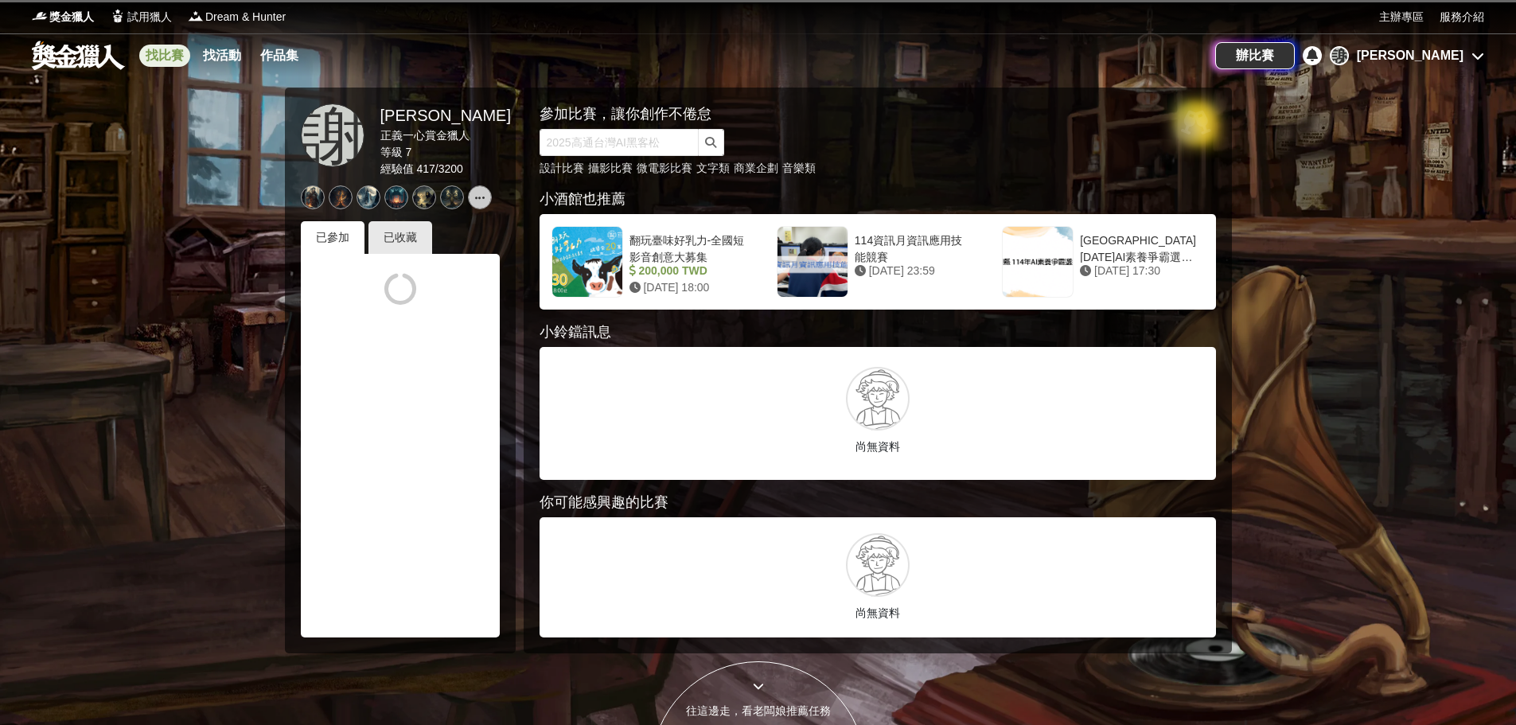
click at [166, 54] on link "找比賽" at bounding box center [164, 56] width 51 height 22
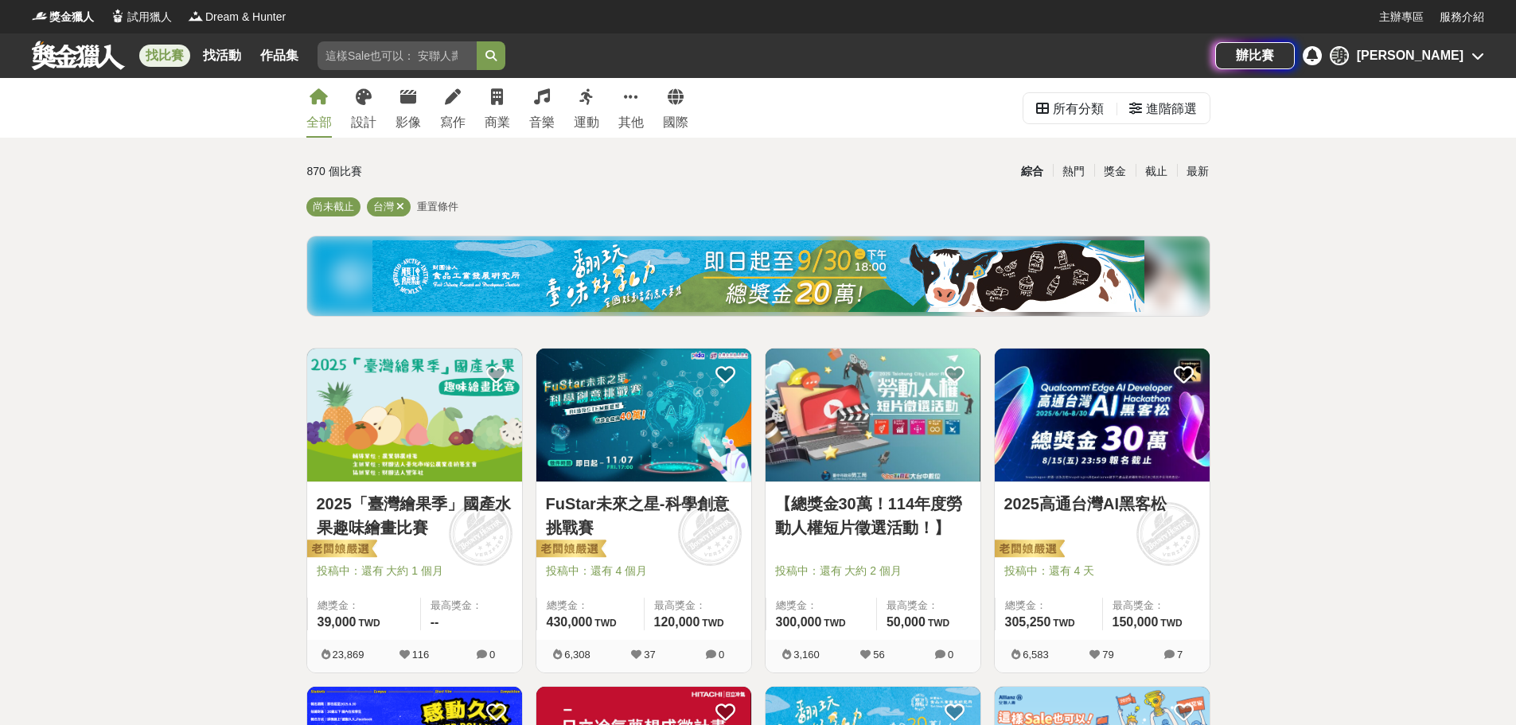
click at [1442, 48] on div "[PERSON_NAME]" at bounding box center [1410, 55] width 107 height 19
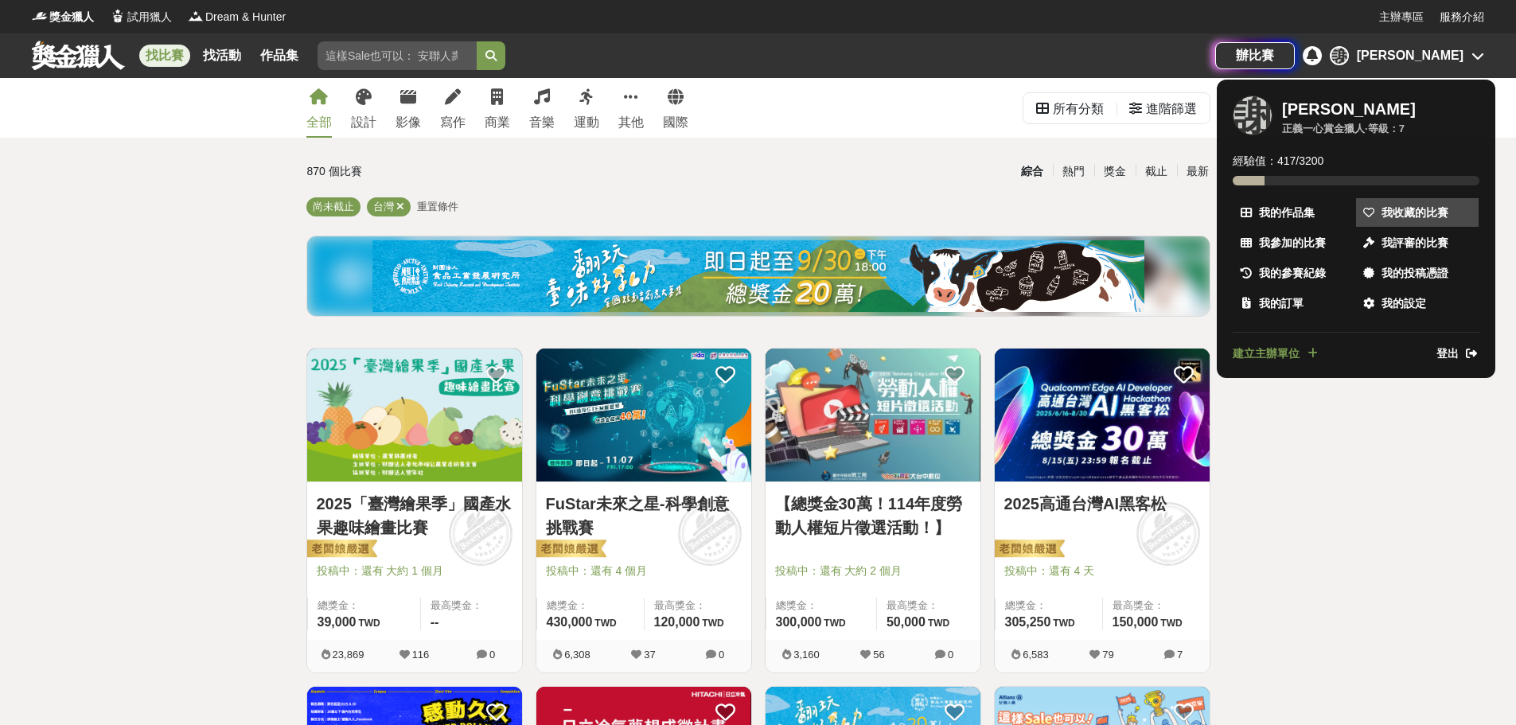
click at [1399, 208] on span "我收藏的比賽" at bounding box center [1415, 213] width 67 height 17
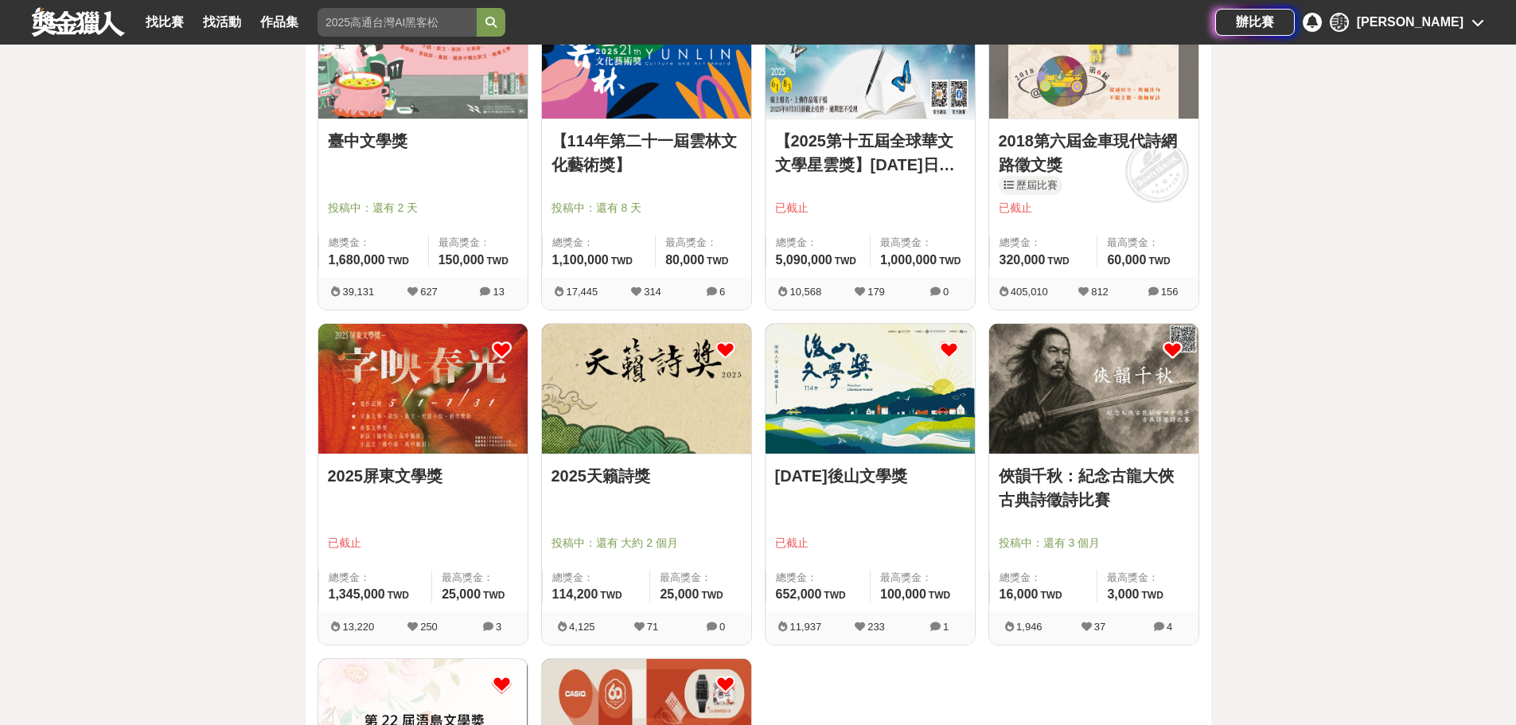
scroll to position [478, 0]
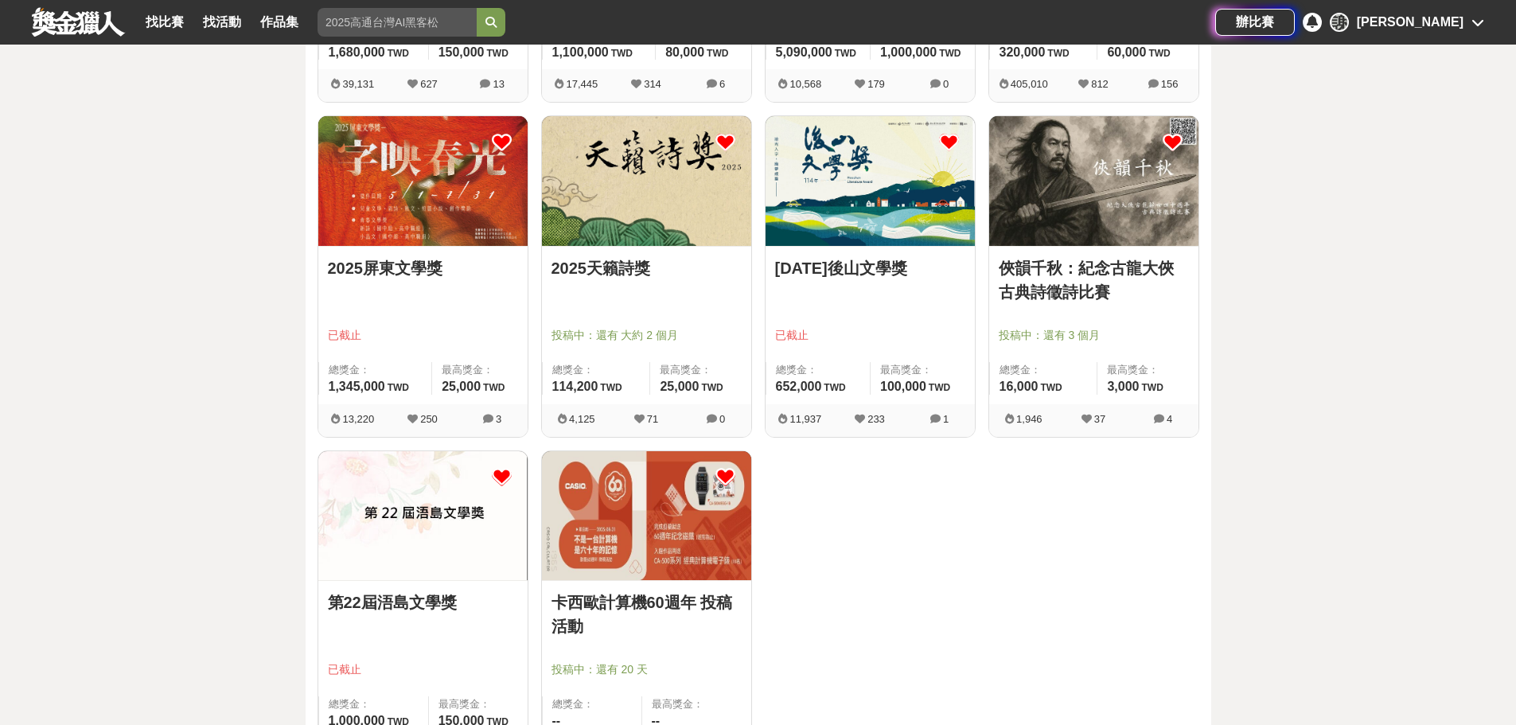
click at [505, 138] on icon at bounding box center [502, 142] width 20 height 20
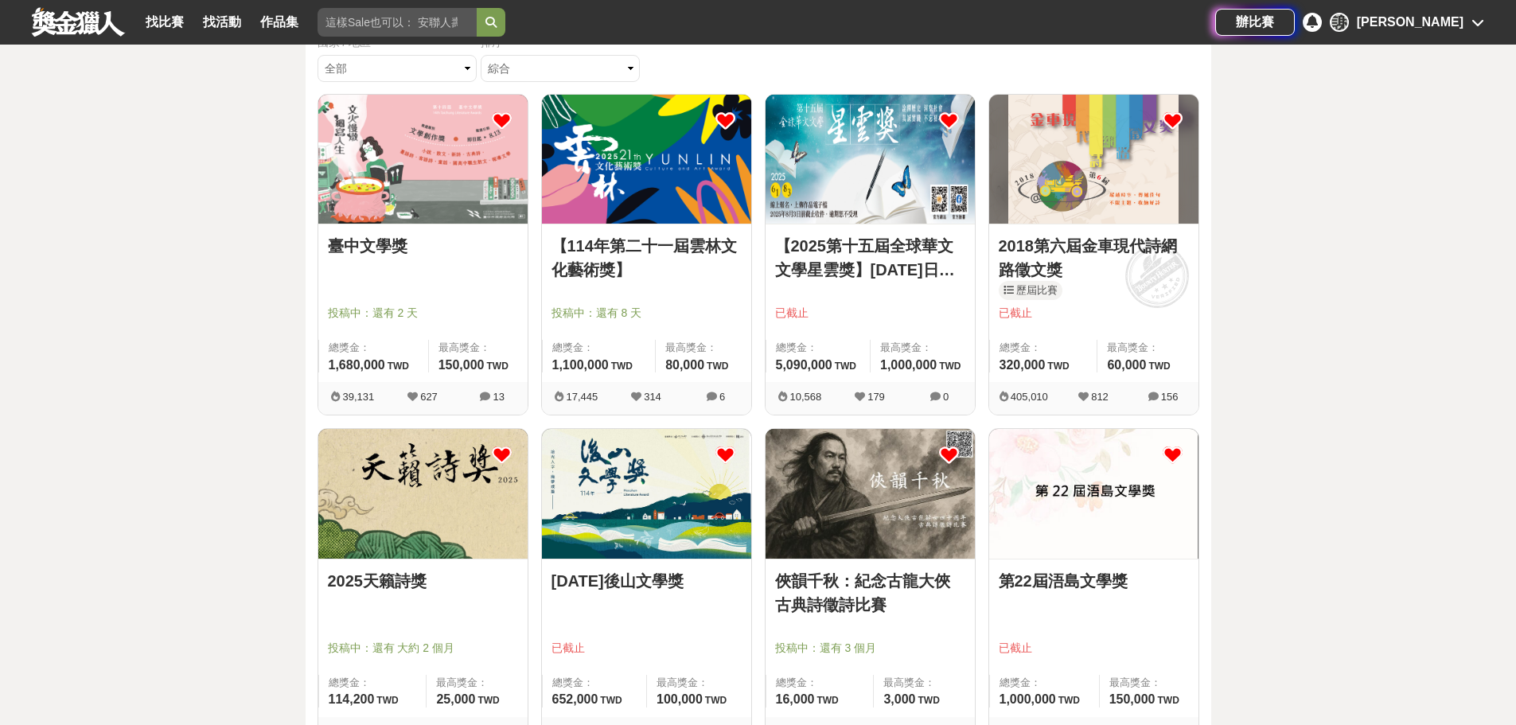
scroll to position [159, 0]
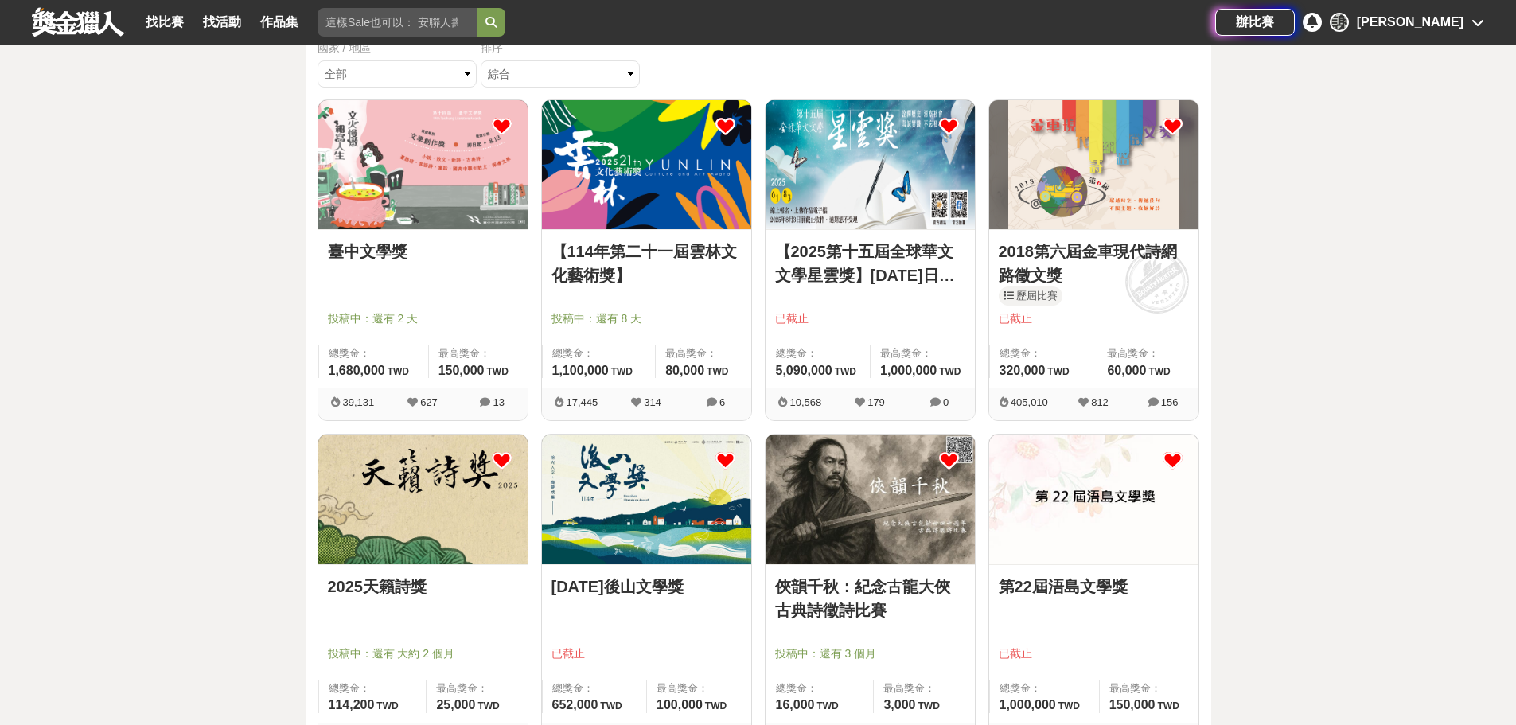
click at [647, 249] on link "【114年第二十一屆雲林文化藝術獎】" at bounding box center [647, 264] width 190 height 48
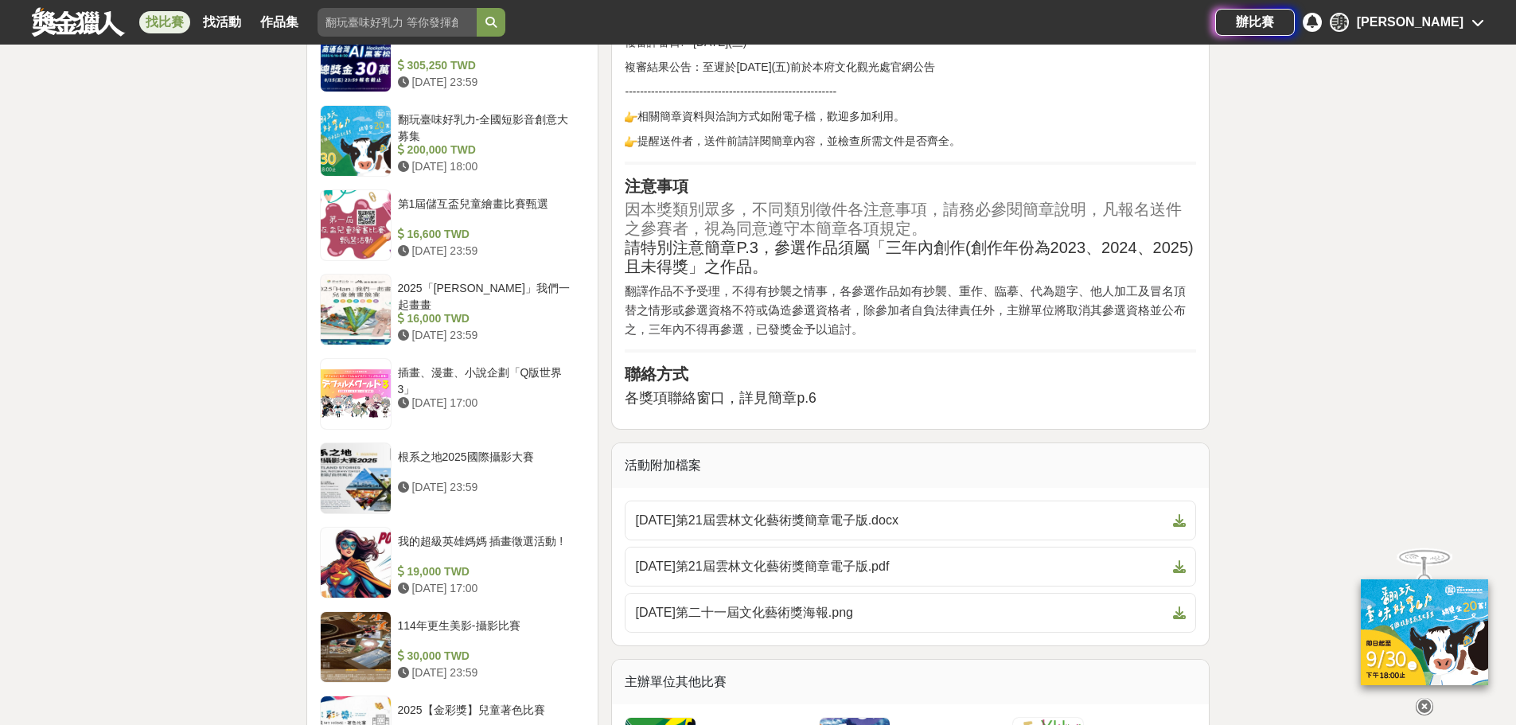
scroll to position [1433, 0]
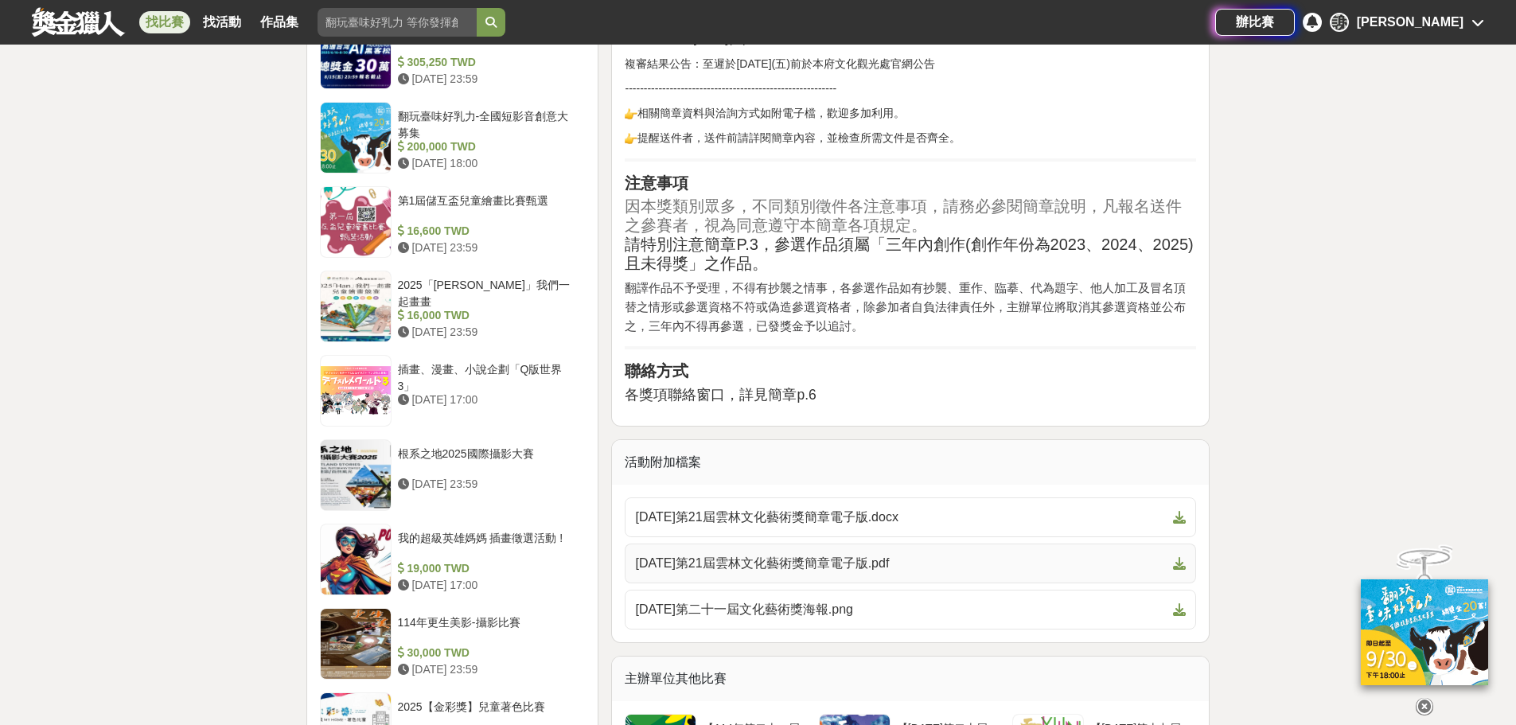
click at [802, 563] on span "[DATE]第21屆雲林文化藝術獎簡章電子版.pdf" at bounding box center [901, 563] width 532 height 19
